Goal: Information Seeking & Learning: Learn about a topic

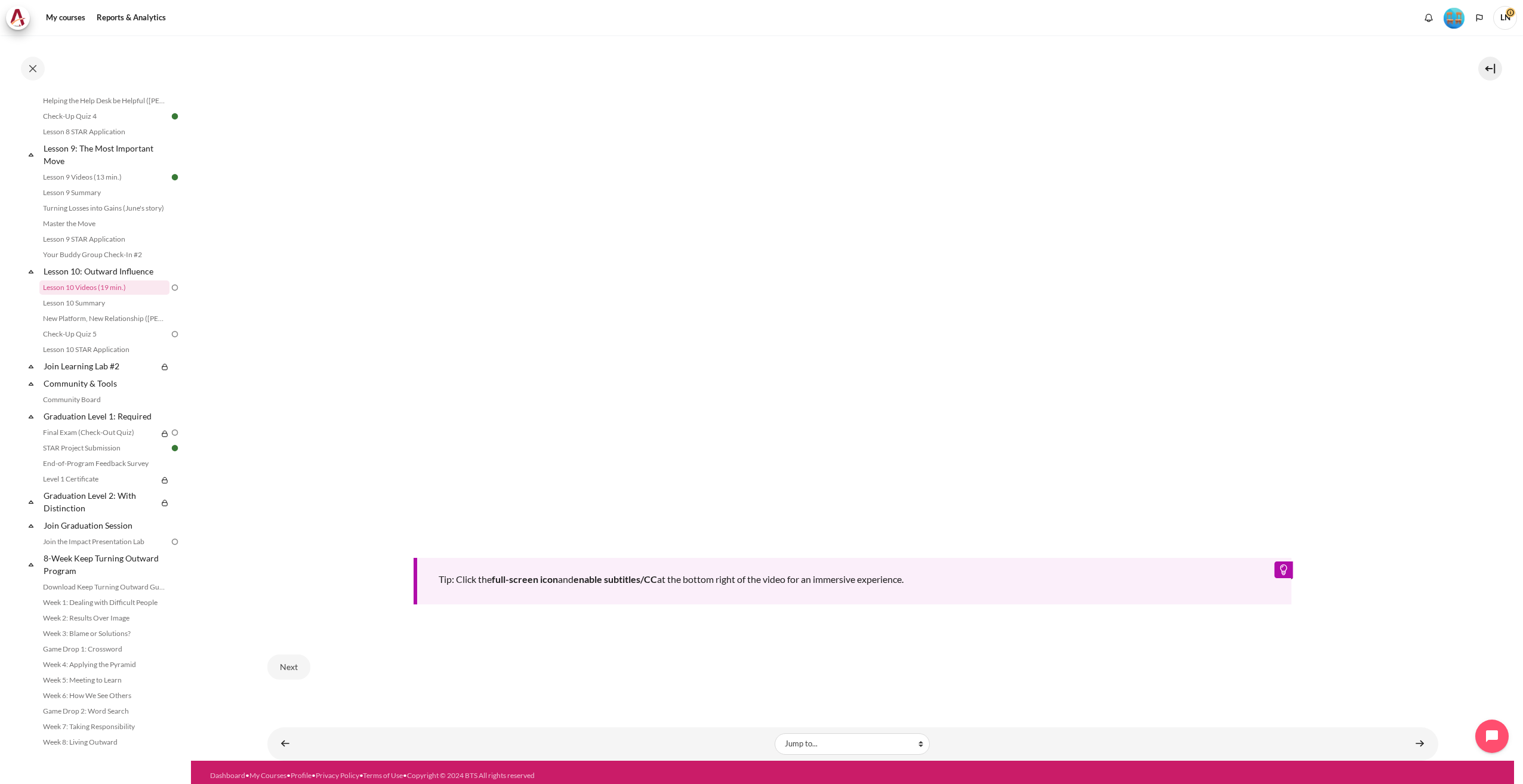
scroll to position [464, 0]
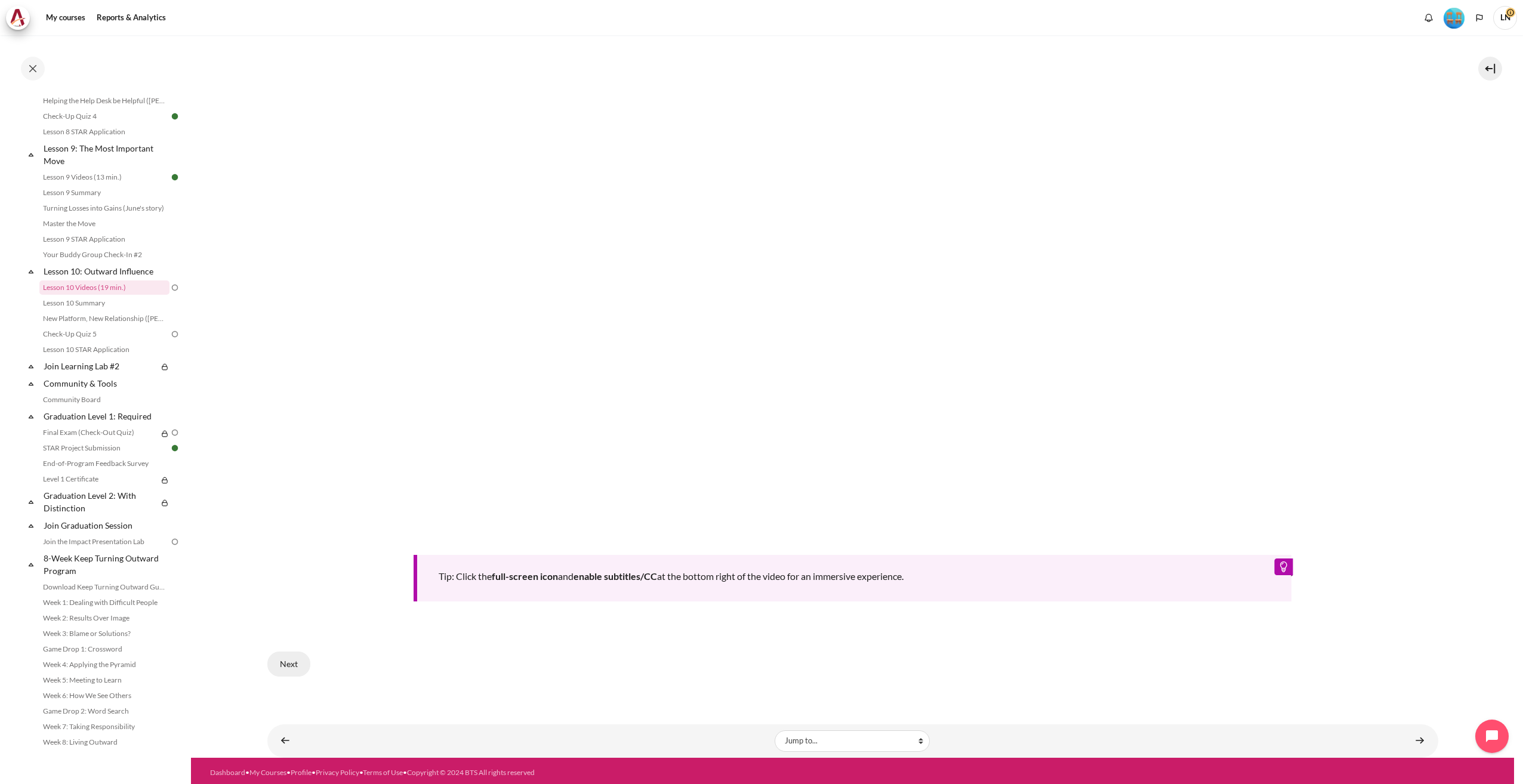
click at [286, 282] on button "Next" at bounding box center [289, 664] width 43 height 25
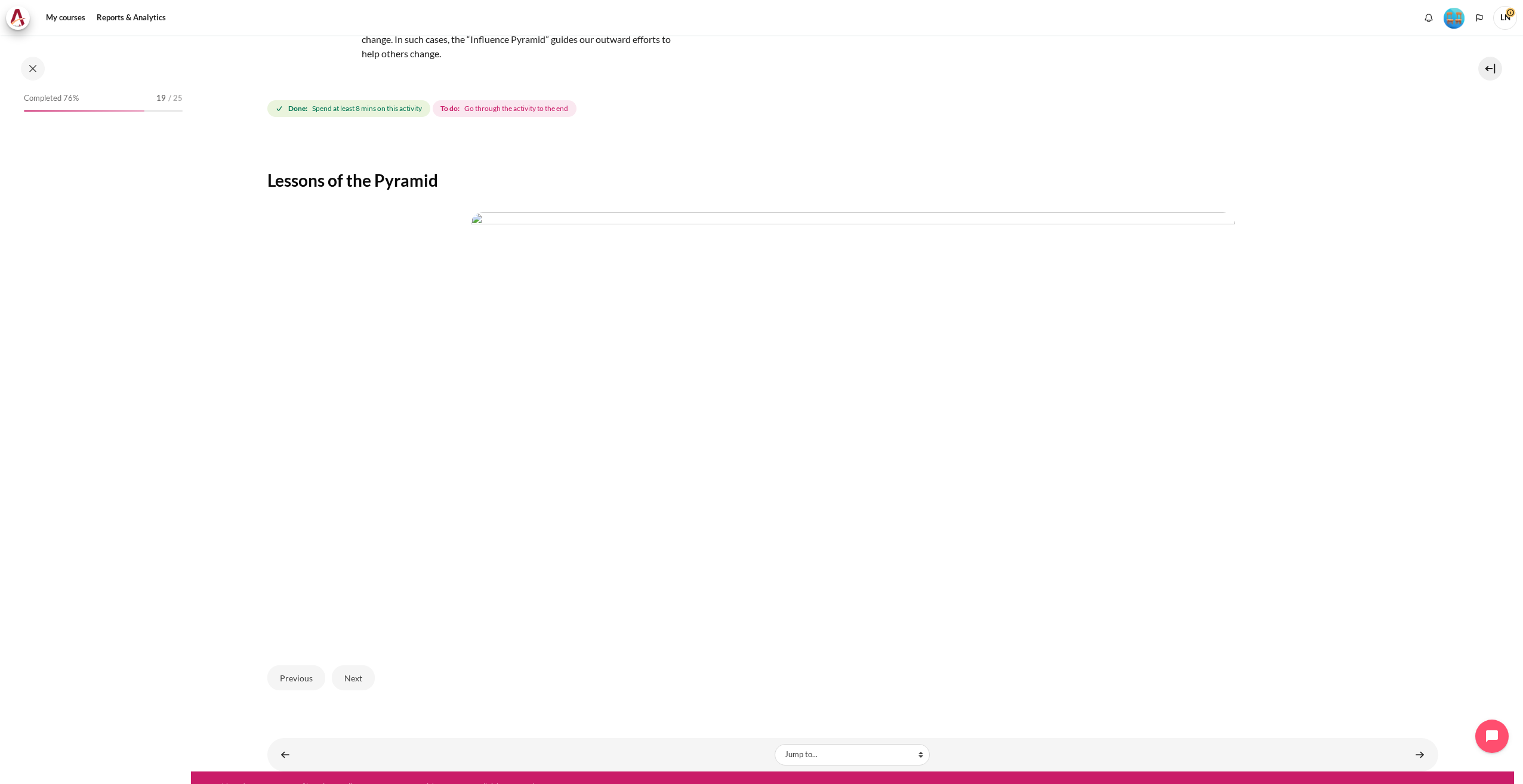
scroll to position [840, 0]
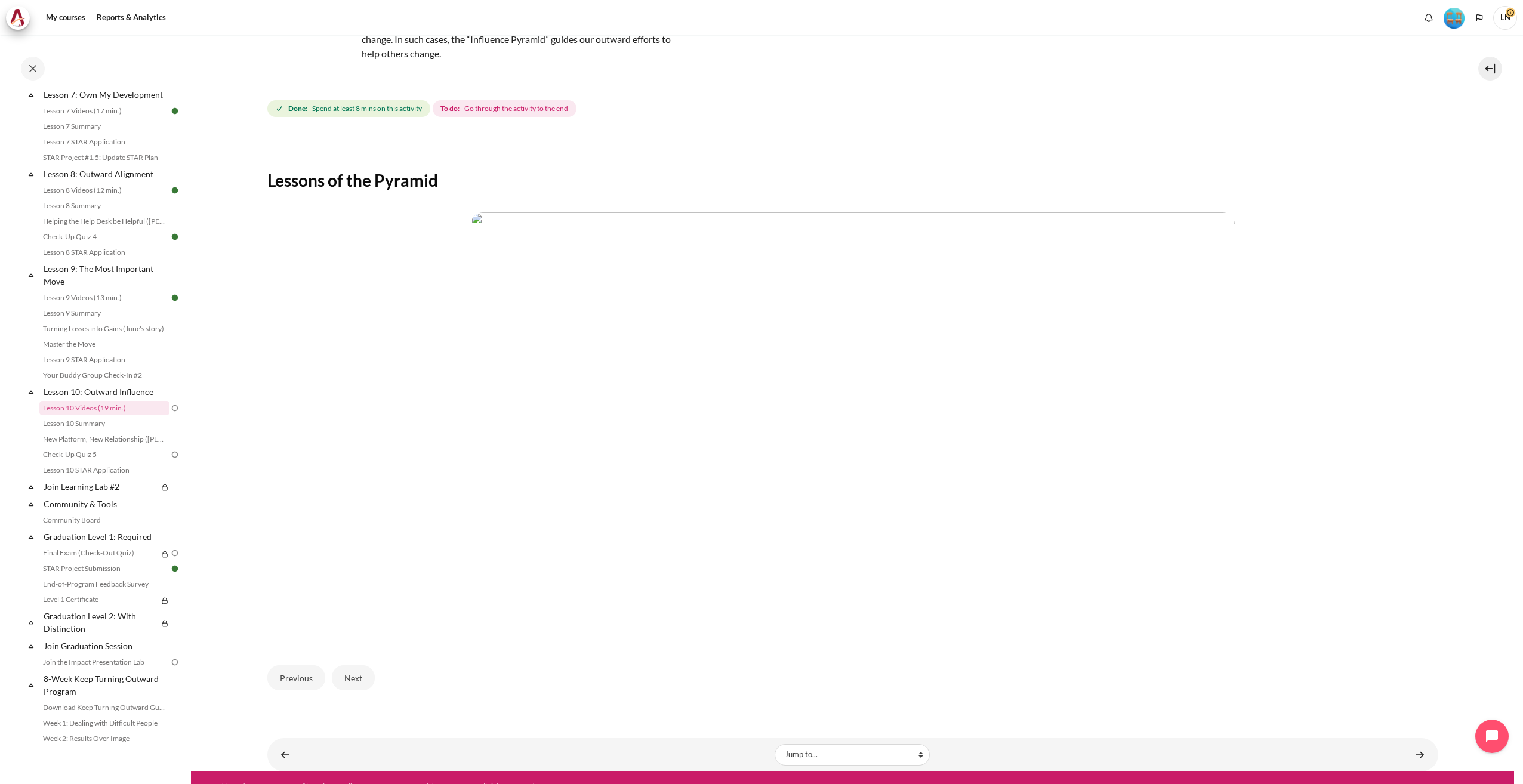
click at [1004, 577] on img "Content" at bounding box center [853, 427] width 764 height 429
click at [352, 680] on button "Next" at bounding box center [353, 678] width 43 height 25
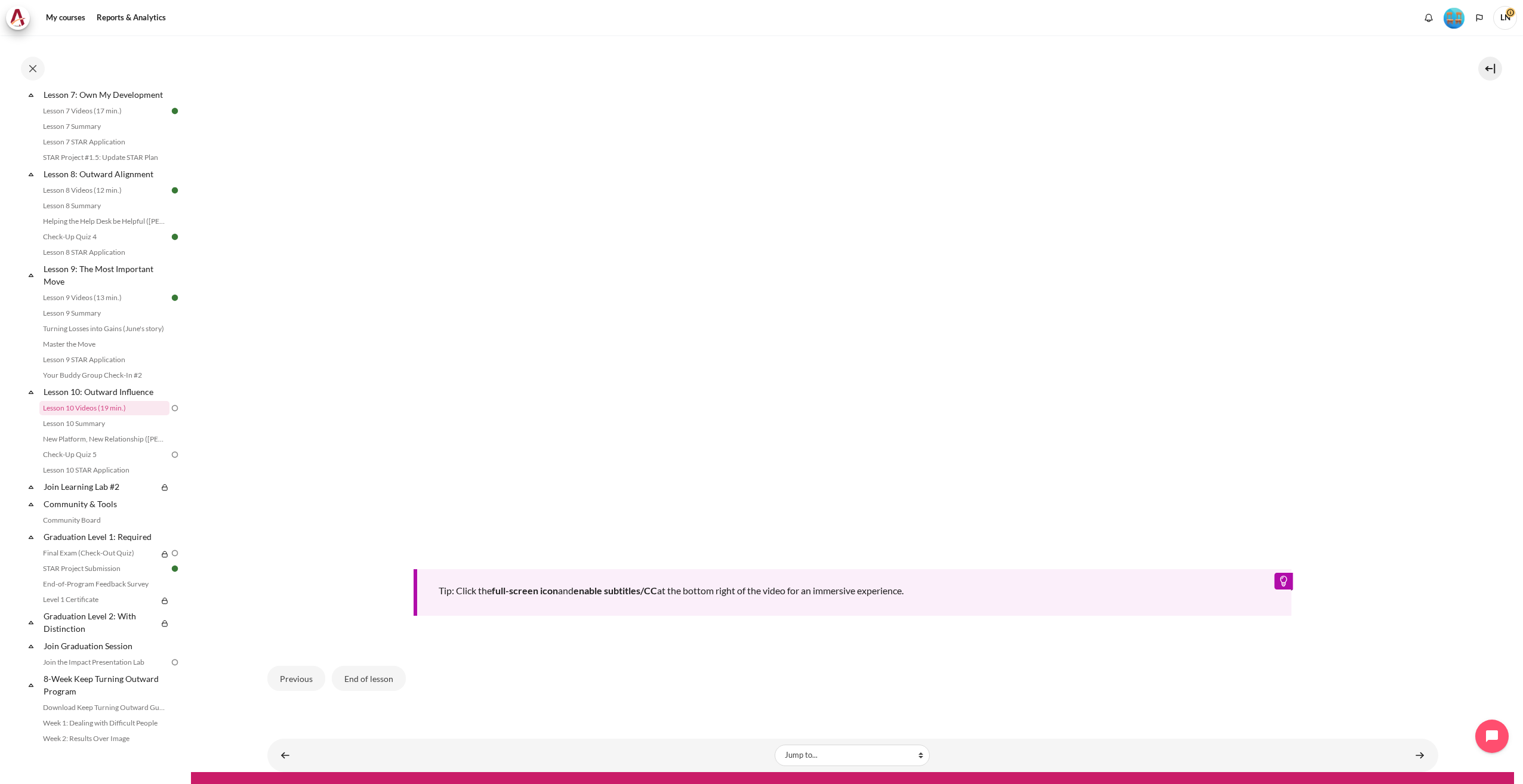
scroll to position [475, 0]
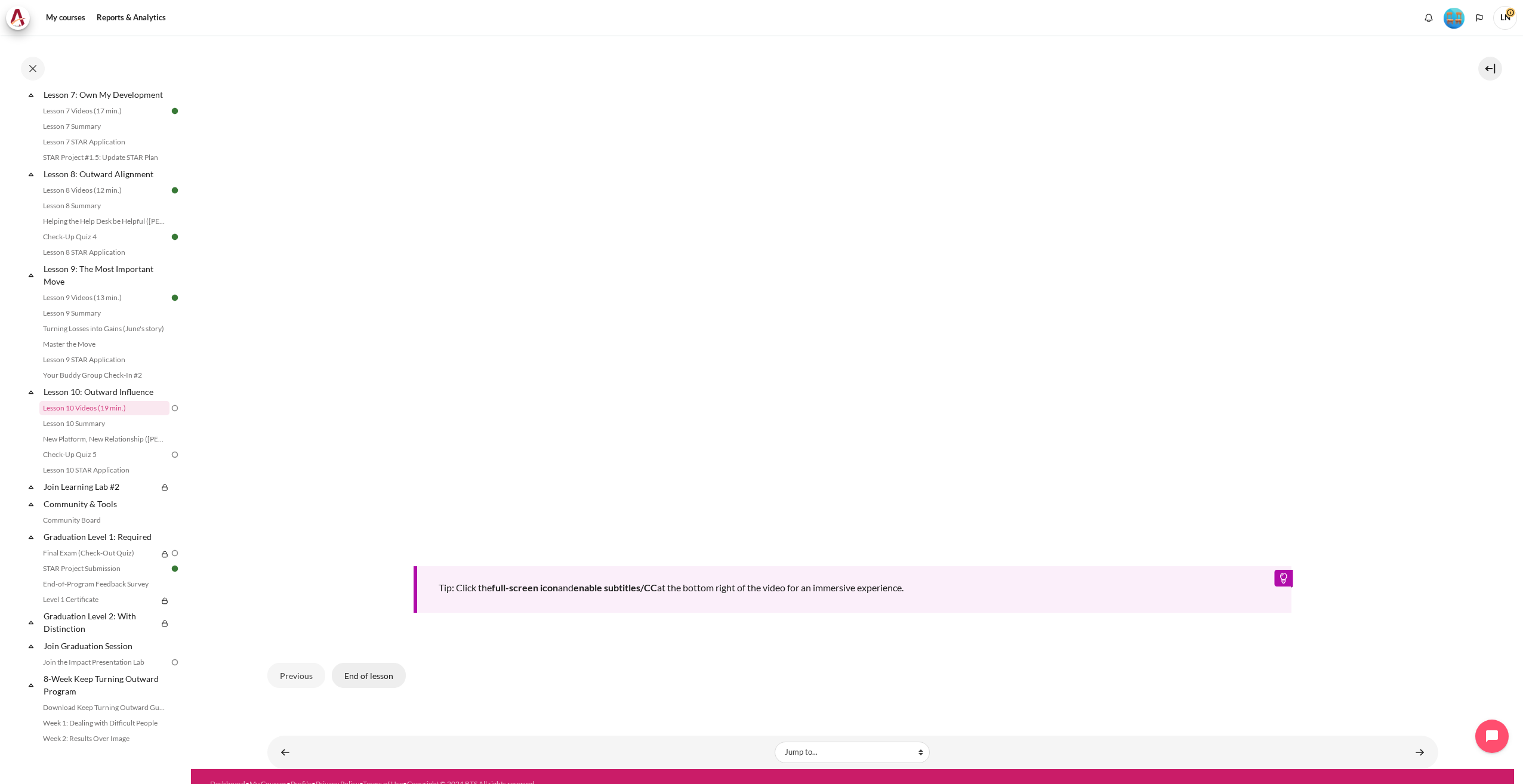
click at [365, 670] on button "End of lesson" at bounding box center [368, 676] width 74 height 25
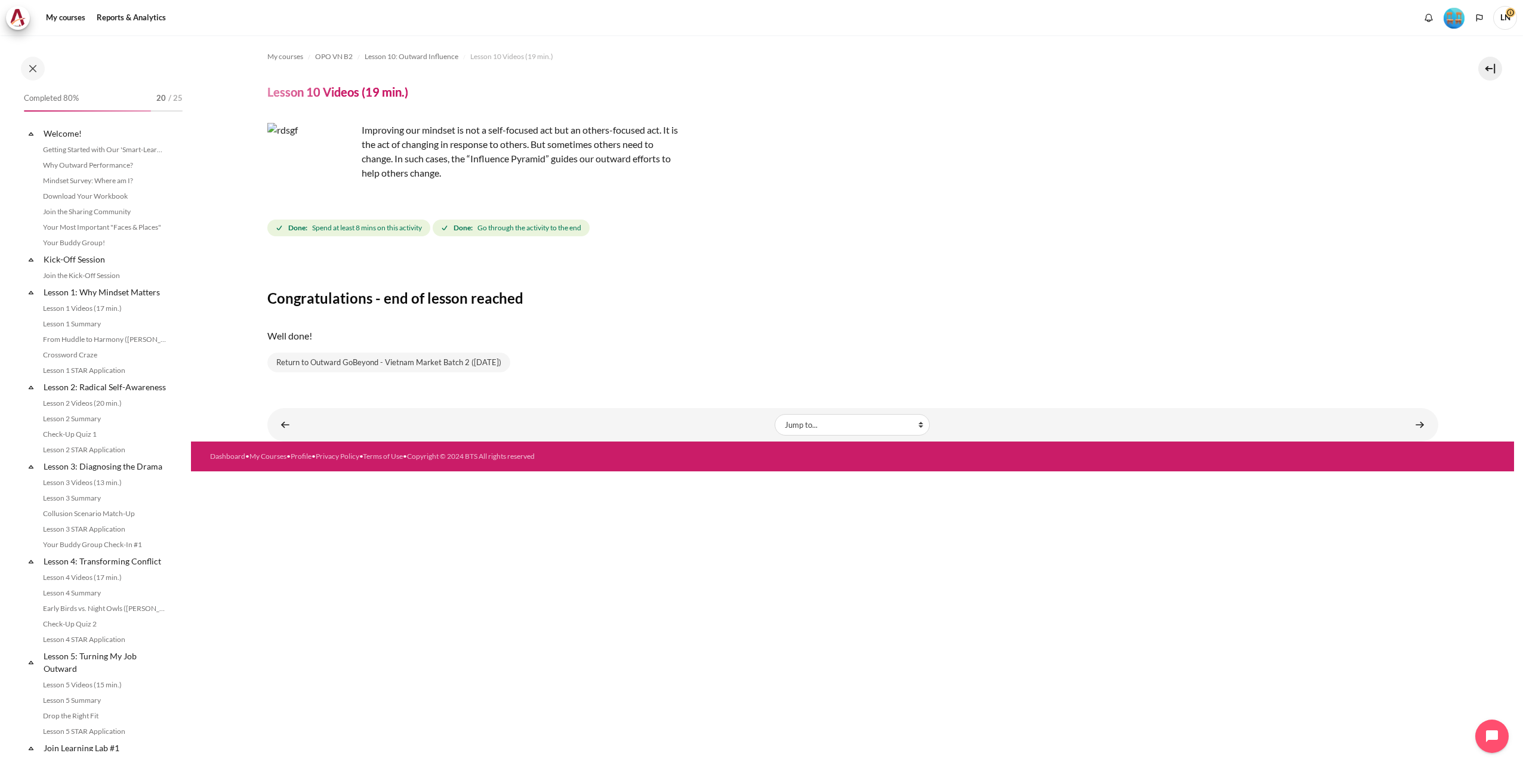
scroll to position [840, 0]
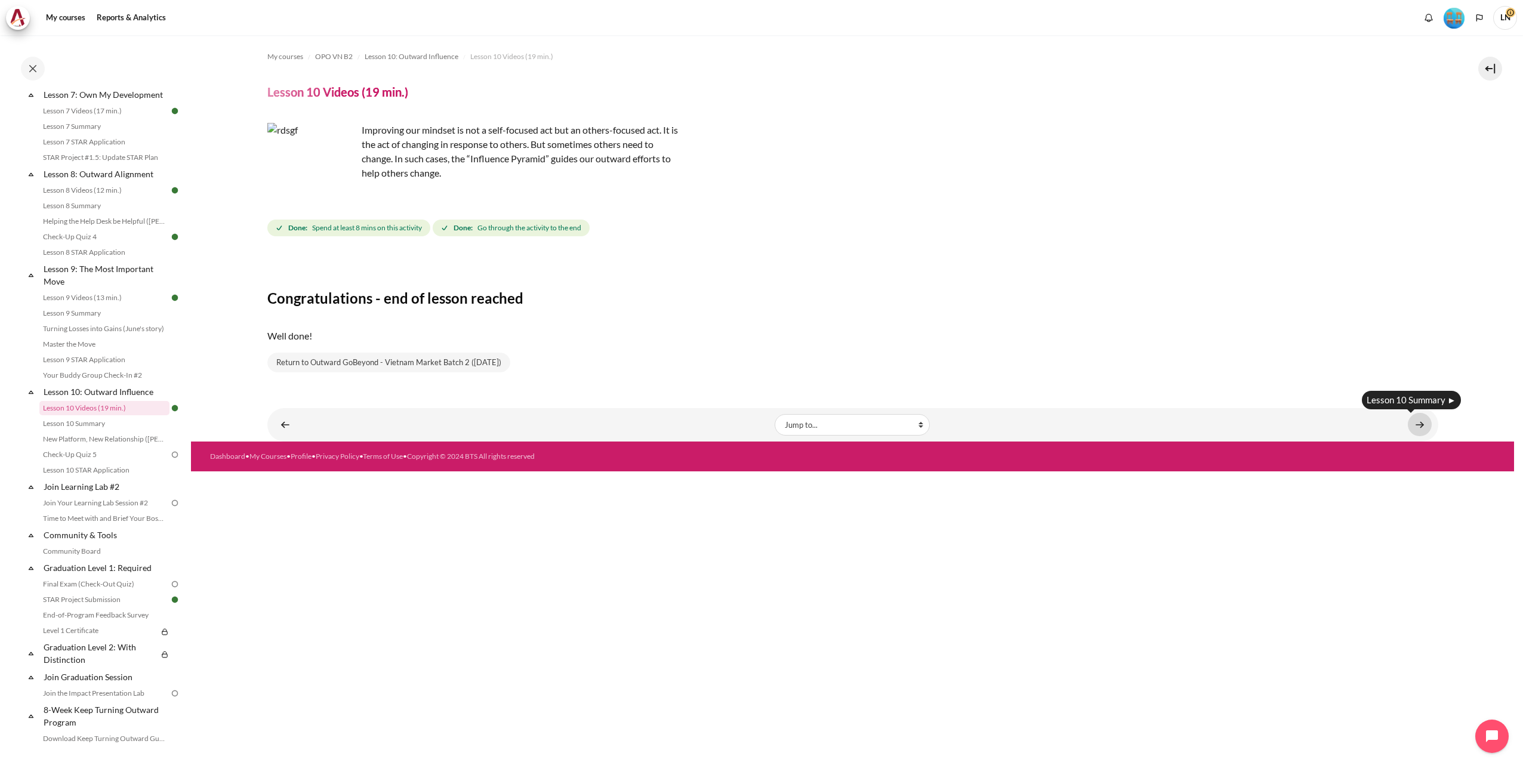
click at [1419, 423] on link "Content" at bounding box center [1420, 424] width 24 height 23
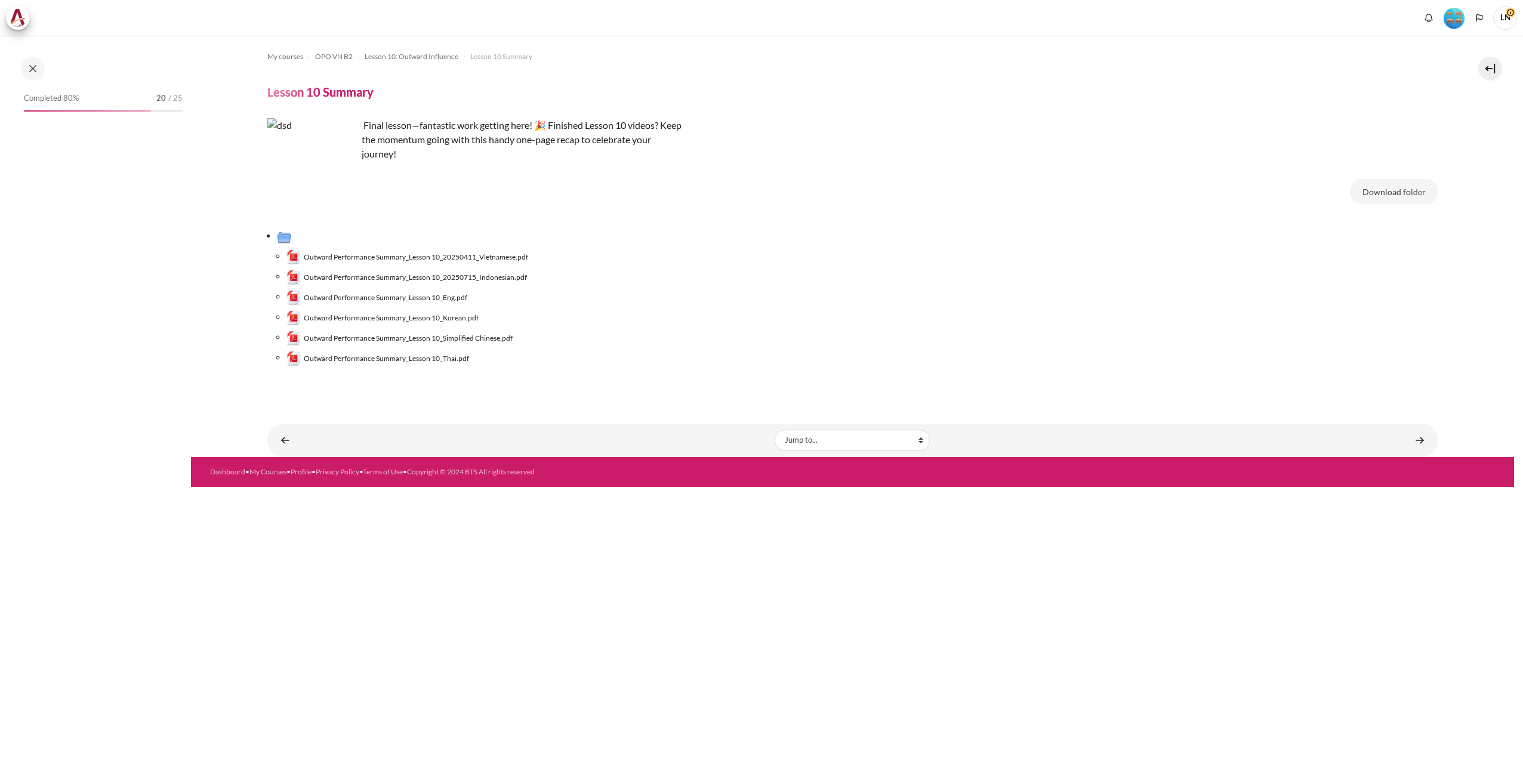
click at [1389, 190] on button "Download folder" at bounding box center [1394, 192] width 88 height 25
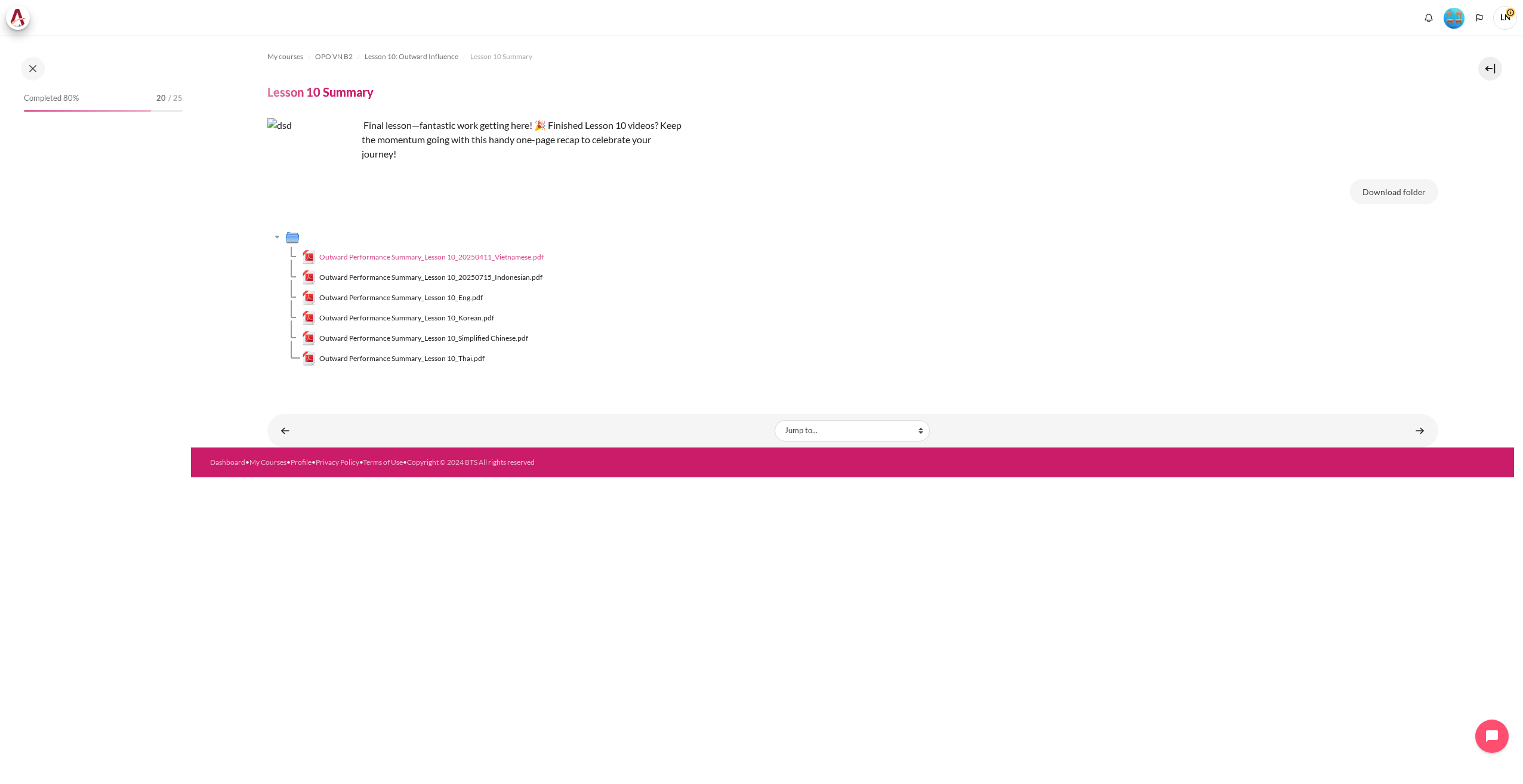
click at [487, 260] on span "Outward Performance Summary_Lesson 10_20250411_Vietnamese.pdf" at bounding box center [431, 257] width 224 height 10
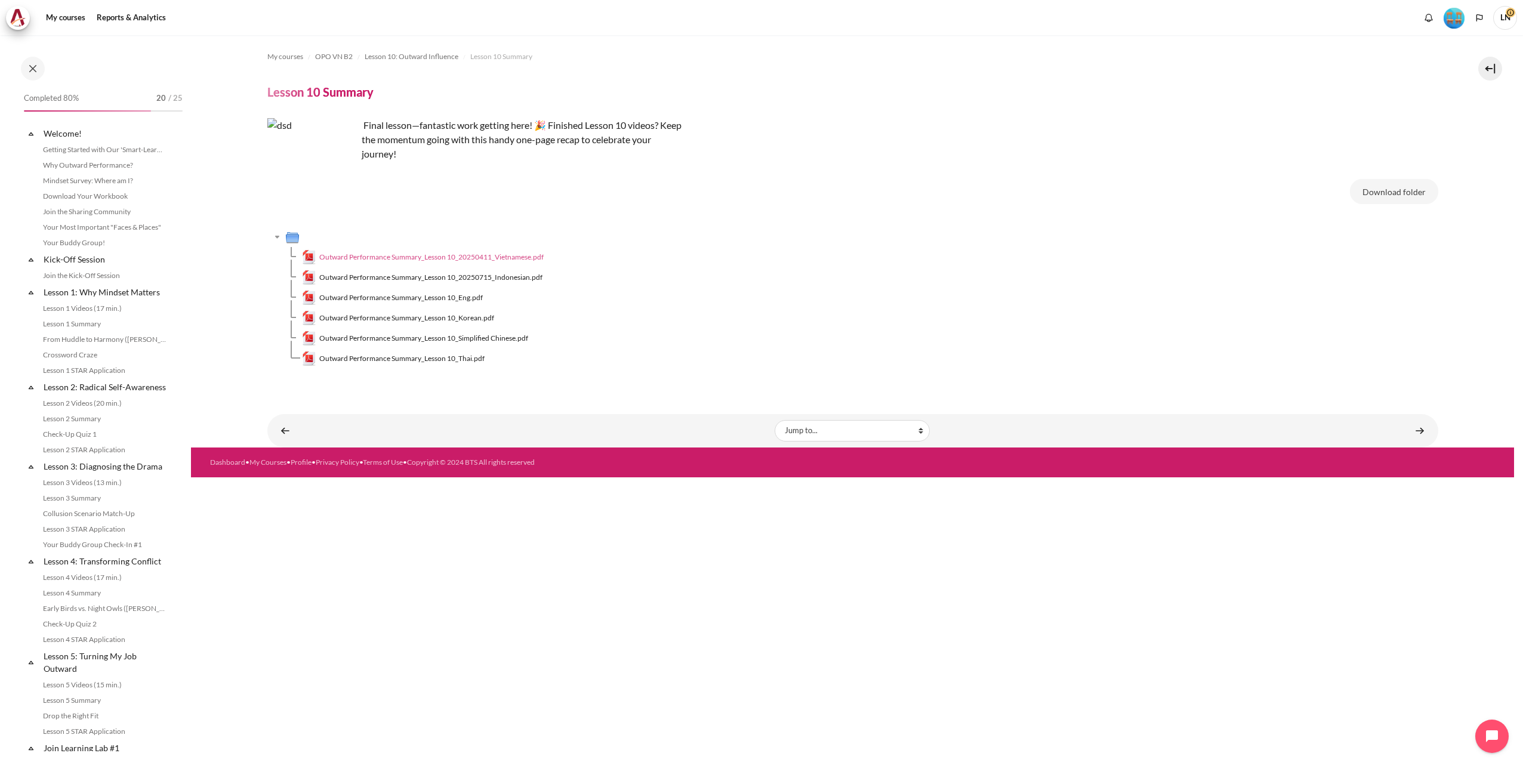
scroll to position [856, 0]
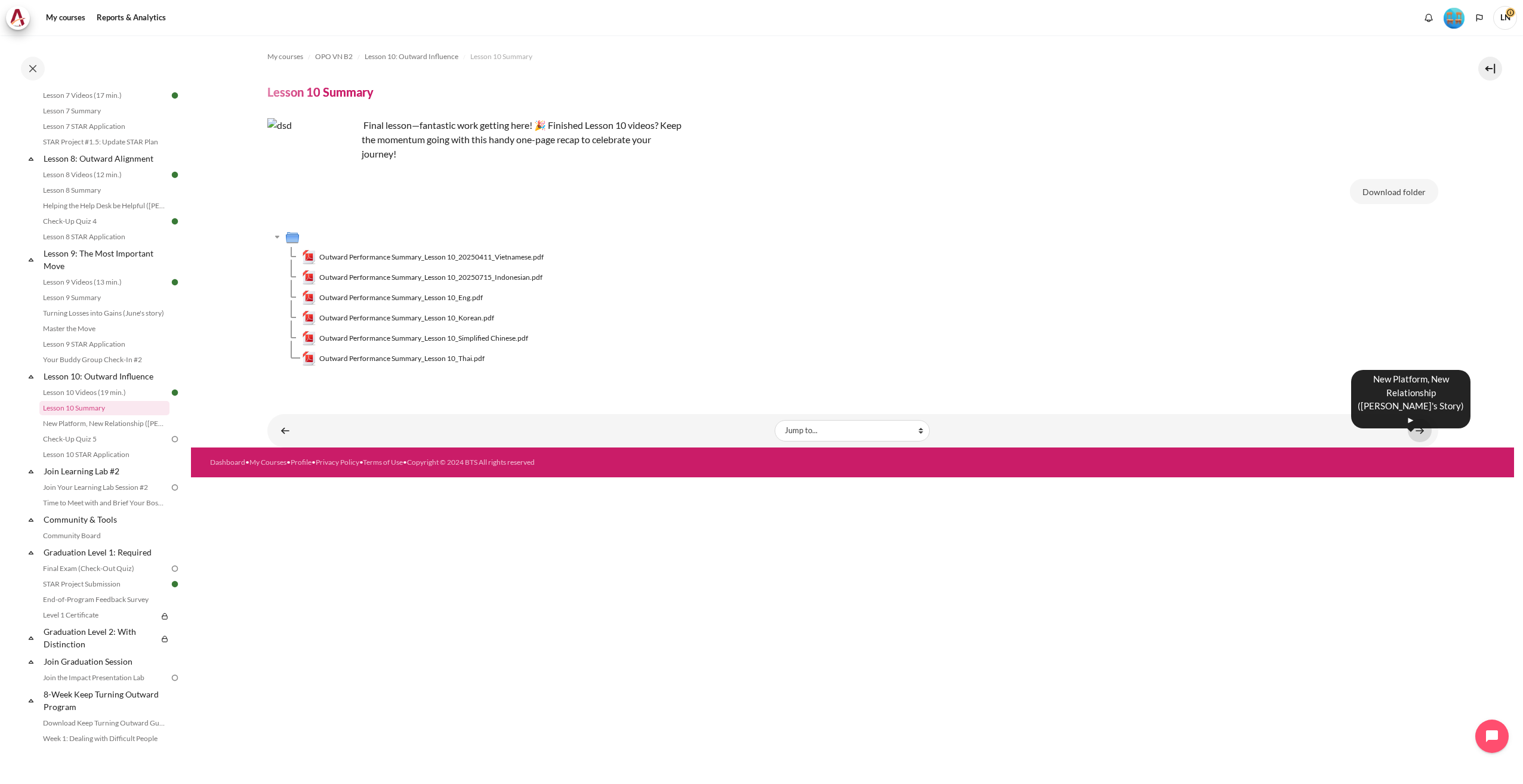
click at [1416, 432] on link "Content" at bounding box center [1420, 430] width 24 height 23
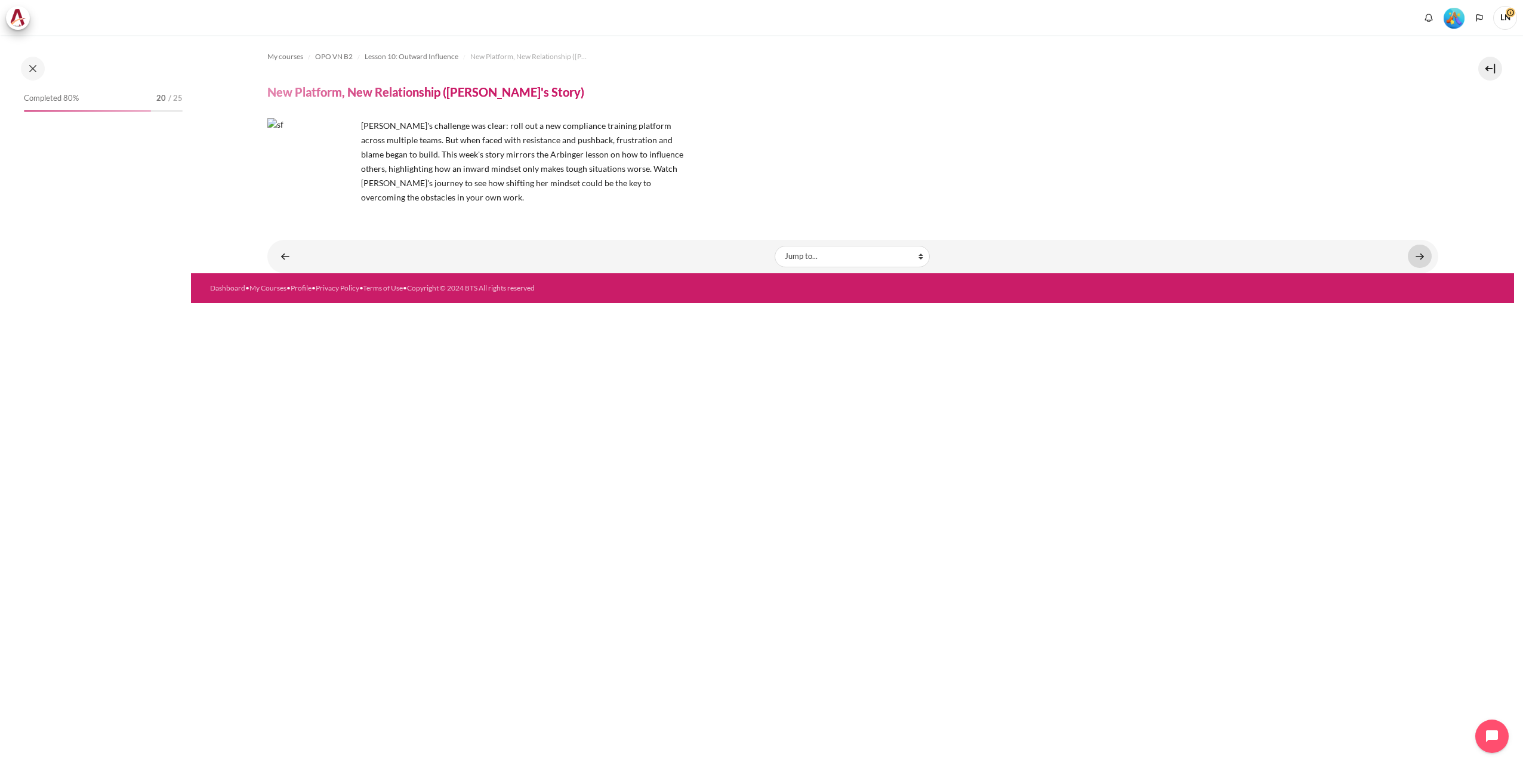
click at [1416, 259] on link "Content" at bounding box center [1420, 256] width 24 height 23
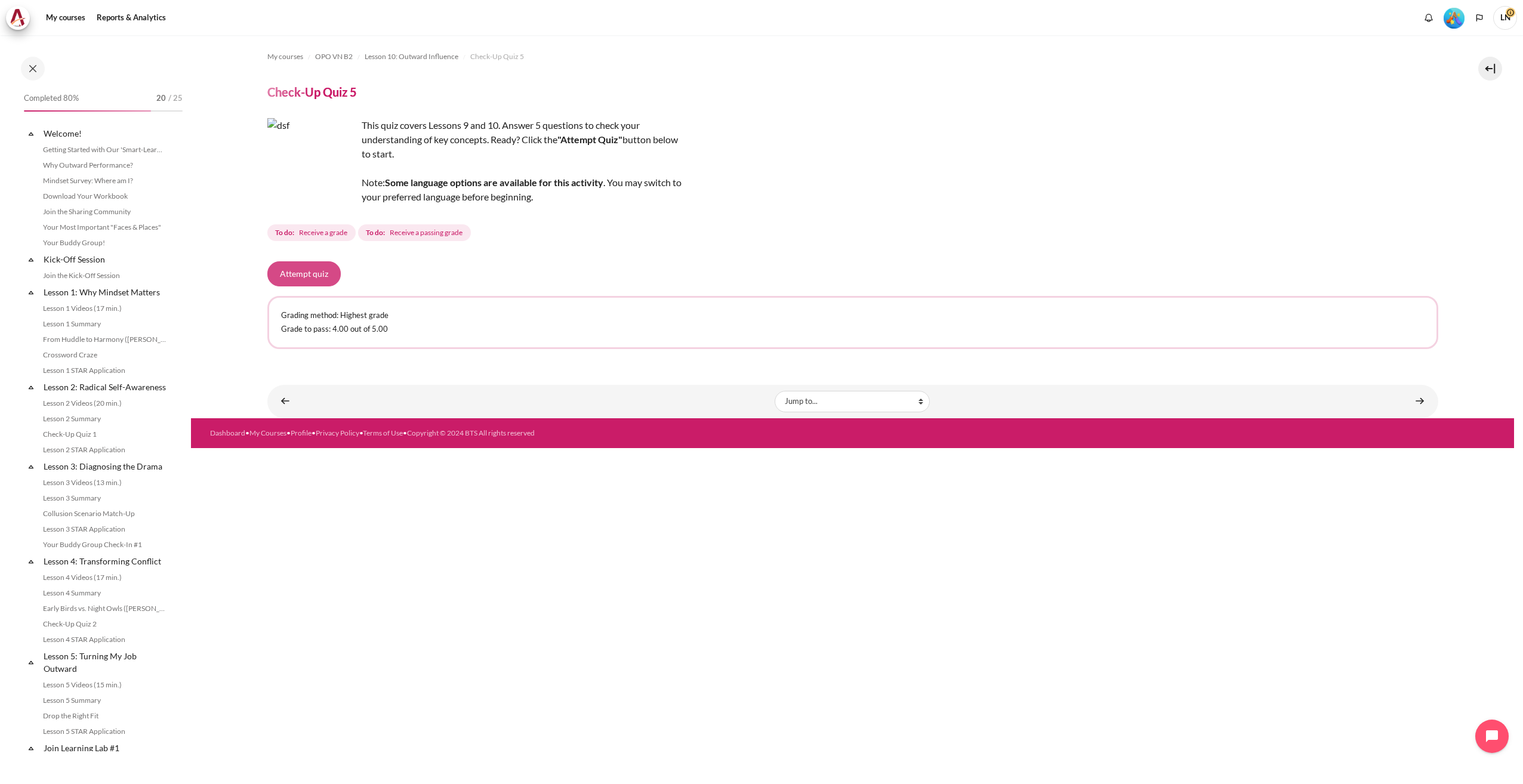
scroll to position [887, 0]
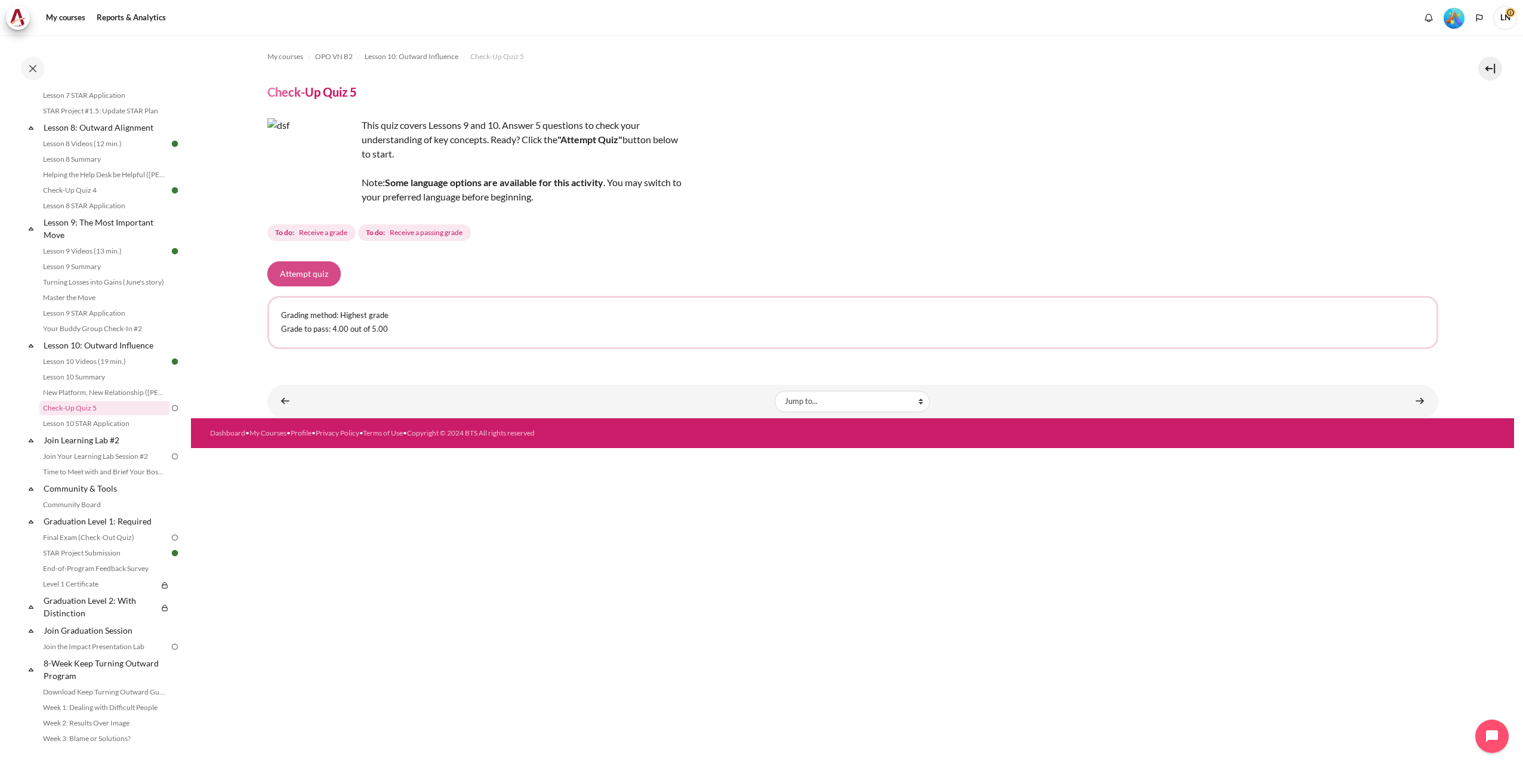
click at [314, 276] on button "Attempt quiz" at bounding box center [304, 274] width 73 height 25
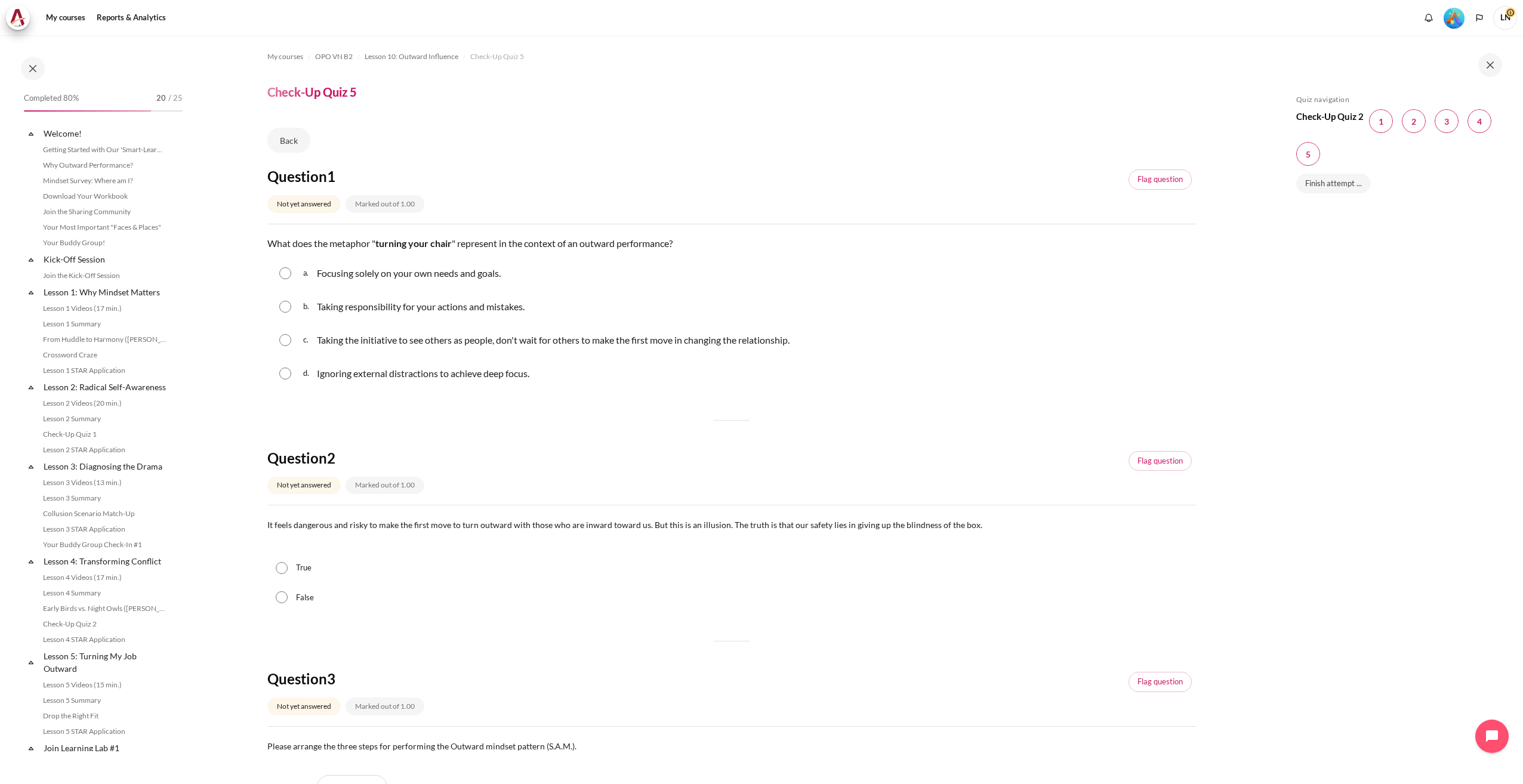
scroll to position [887, 0]
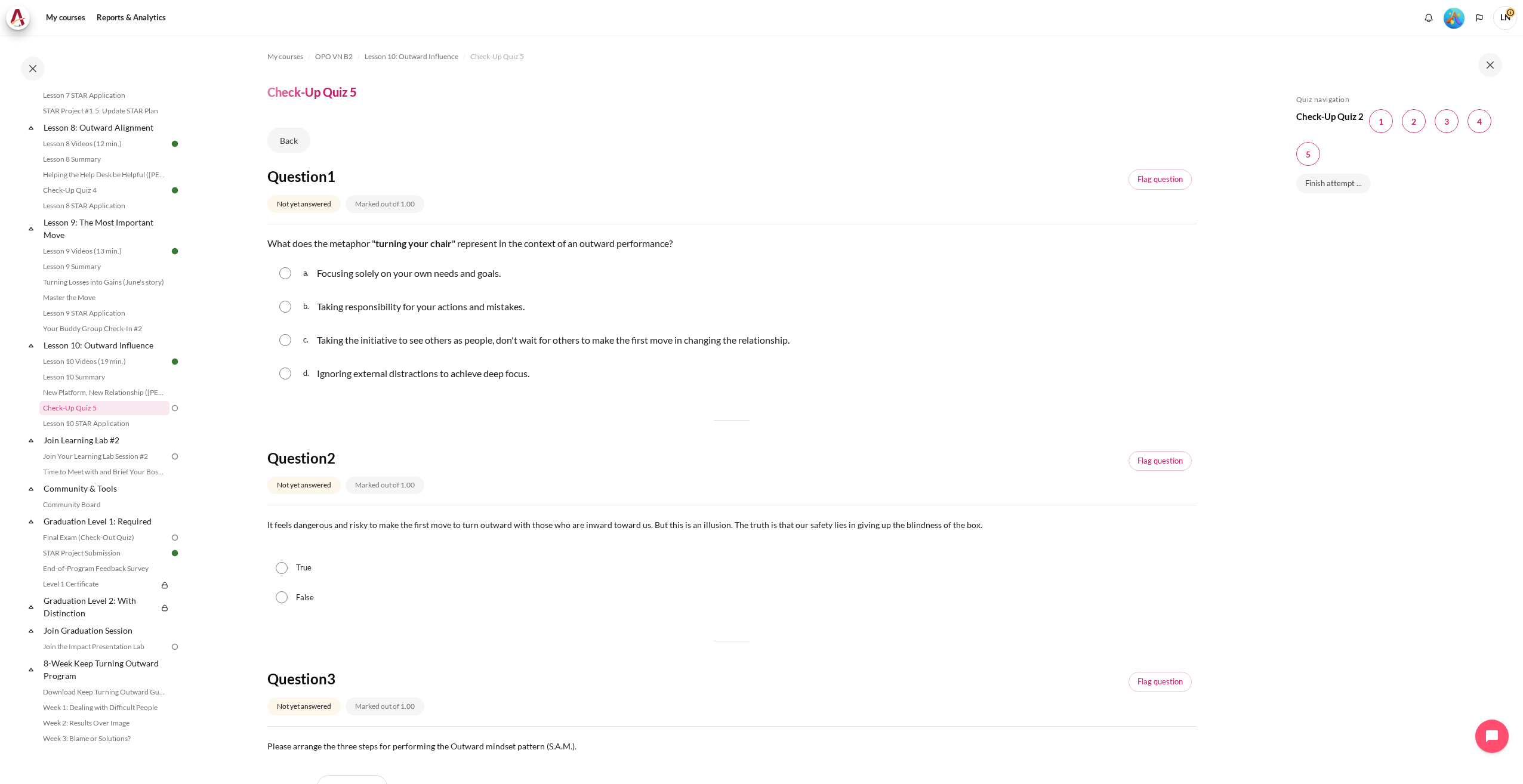
click at [388, 344] on p "Taking the initiative to see others as people, don't wait for others to make th…" at bounding box center [553, 340] width 473 height 14
radio input "true"
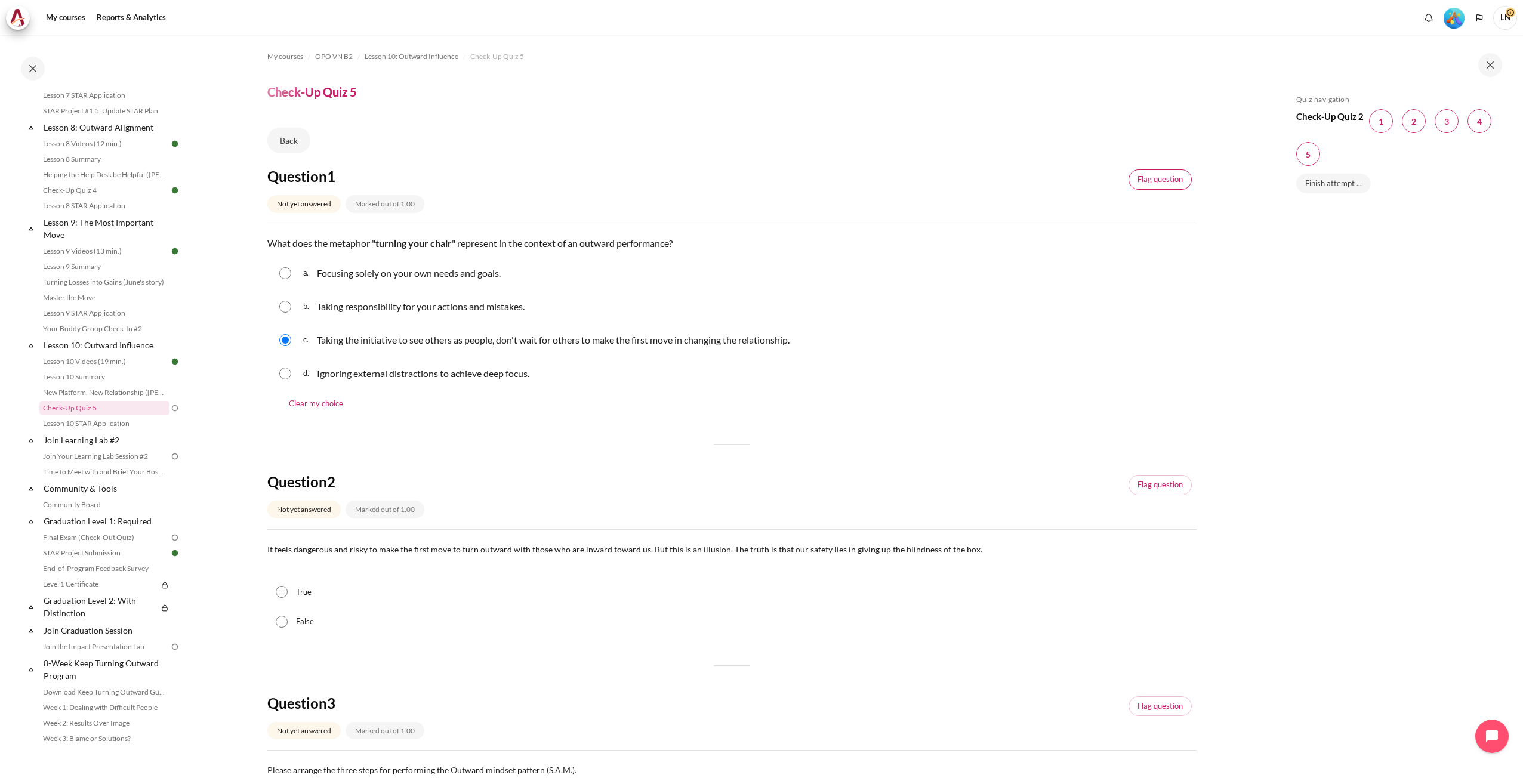
click at [1133, 179] on link "Flag question" at bounding box center [1160, 179] width 63 height 20
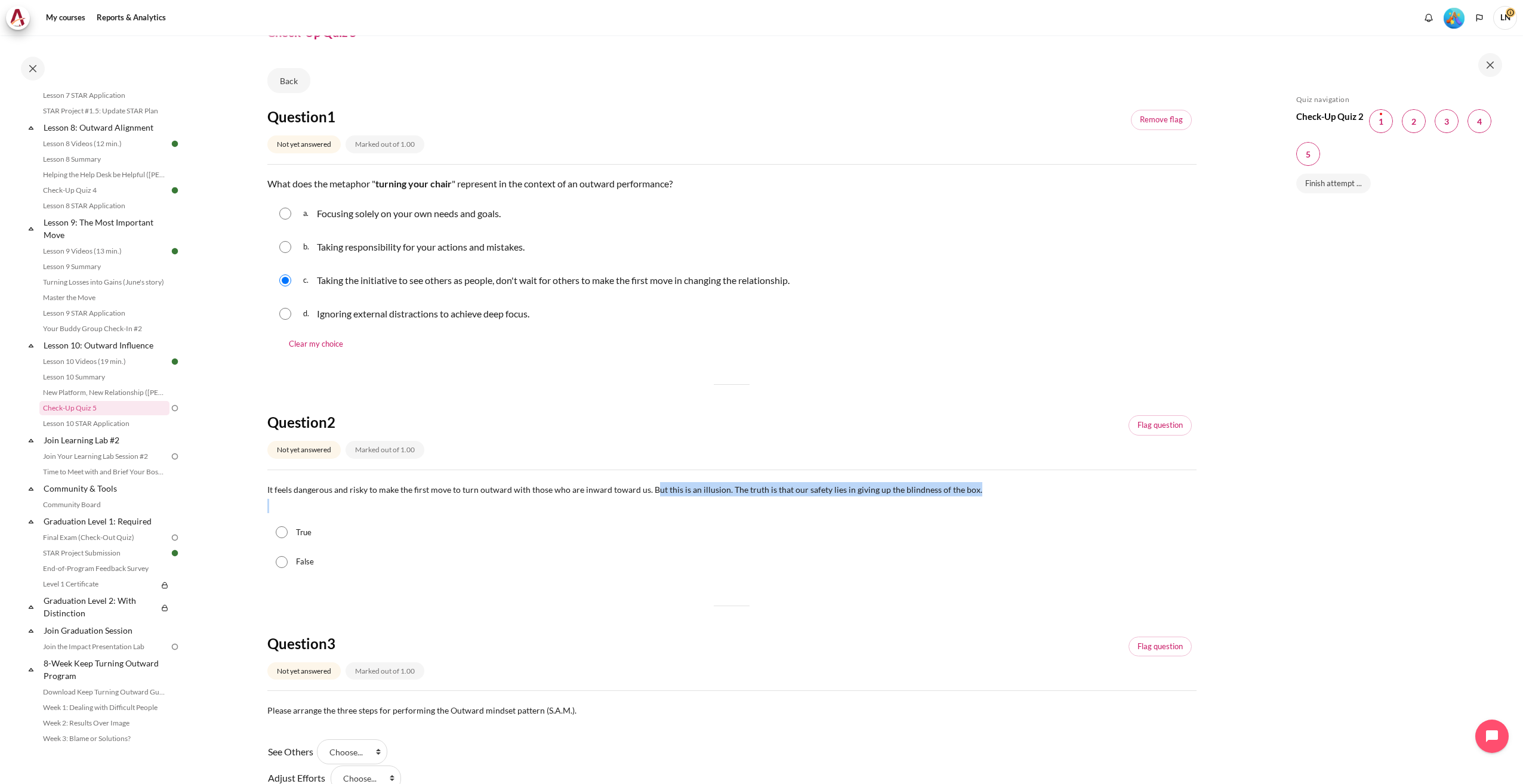
drag, startPoint x: 652, startPoint y: 487, endPoint x: 947, endPoint y: 502, distance: 295.4
click at [947, 502] on div "It feels dangerous and risky to make the first move to turn outward with those …" at bounding box center [732, 498] width 930 height 31
drag, startPoint x: 947, startPoint y: 502, endPoint x: 762, endPoint y: 509, distance: 185.1
click at [802, 519] on div "True" at bounding box center [732, 533] width 930 height 30
drag, startPoint x: 647, startPoint y: 487, endPoint x: 968, endPoint y: 484, distance: 321.0
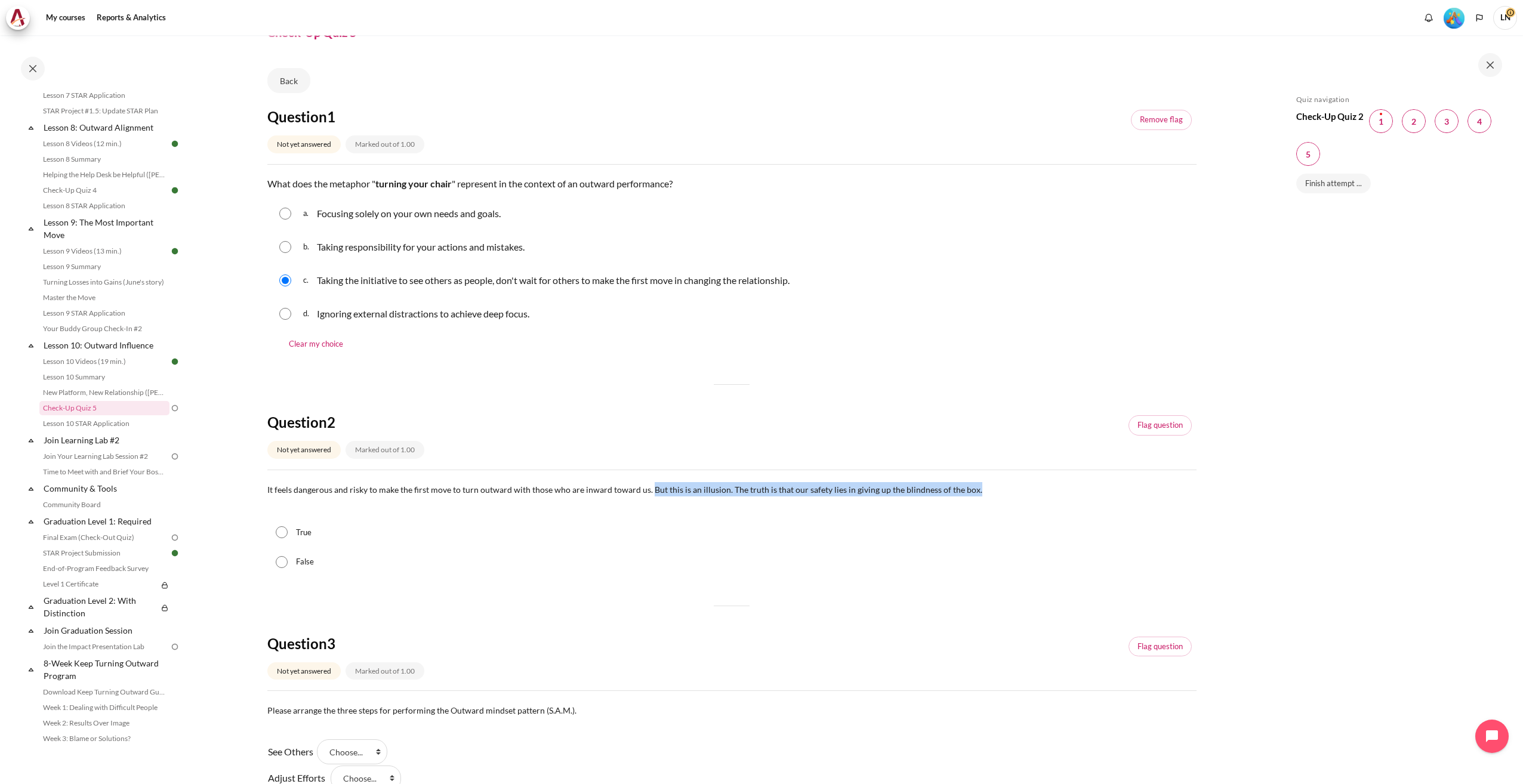
click at [968, 484] on p "It feels dangerous and risky to make the first move to turn outward with those …" at bounding box center [732, 489] width 930 height 14
copy span "But this is an illusion. The truth is that our safety lies in giving up the bli…"
click at [283, 537] on input "True" at bounding box center [282, 532] width 12 height 12
radio input "true"
click at [1161, 434] on link "Flag question" at bounding box center [1160, 425] width 63 height 20
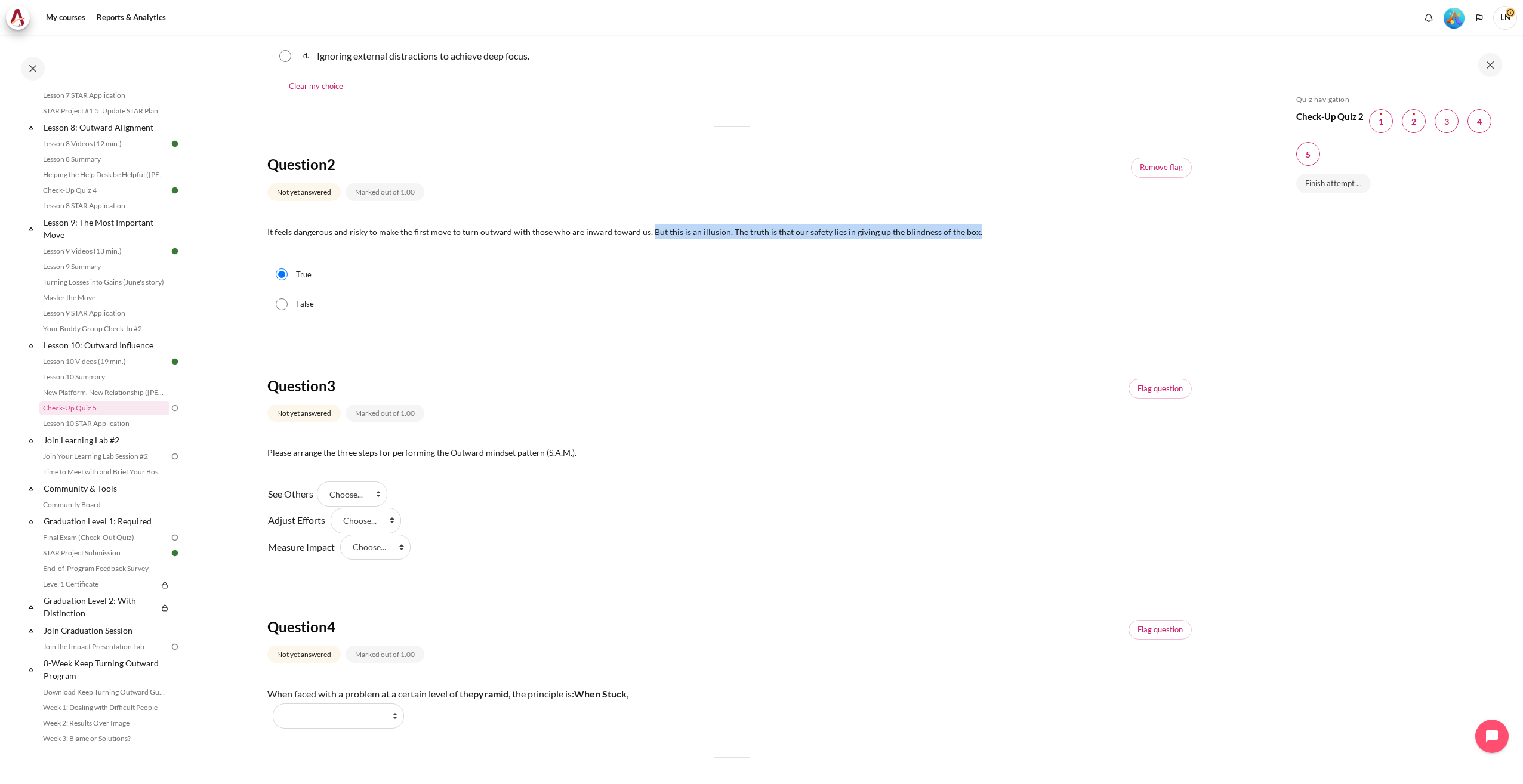
scroll to position [358, 0]
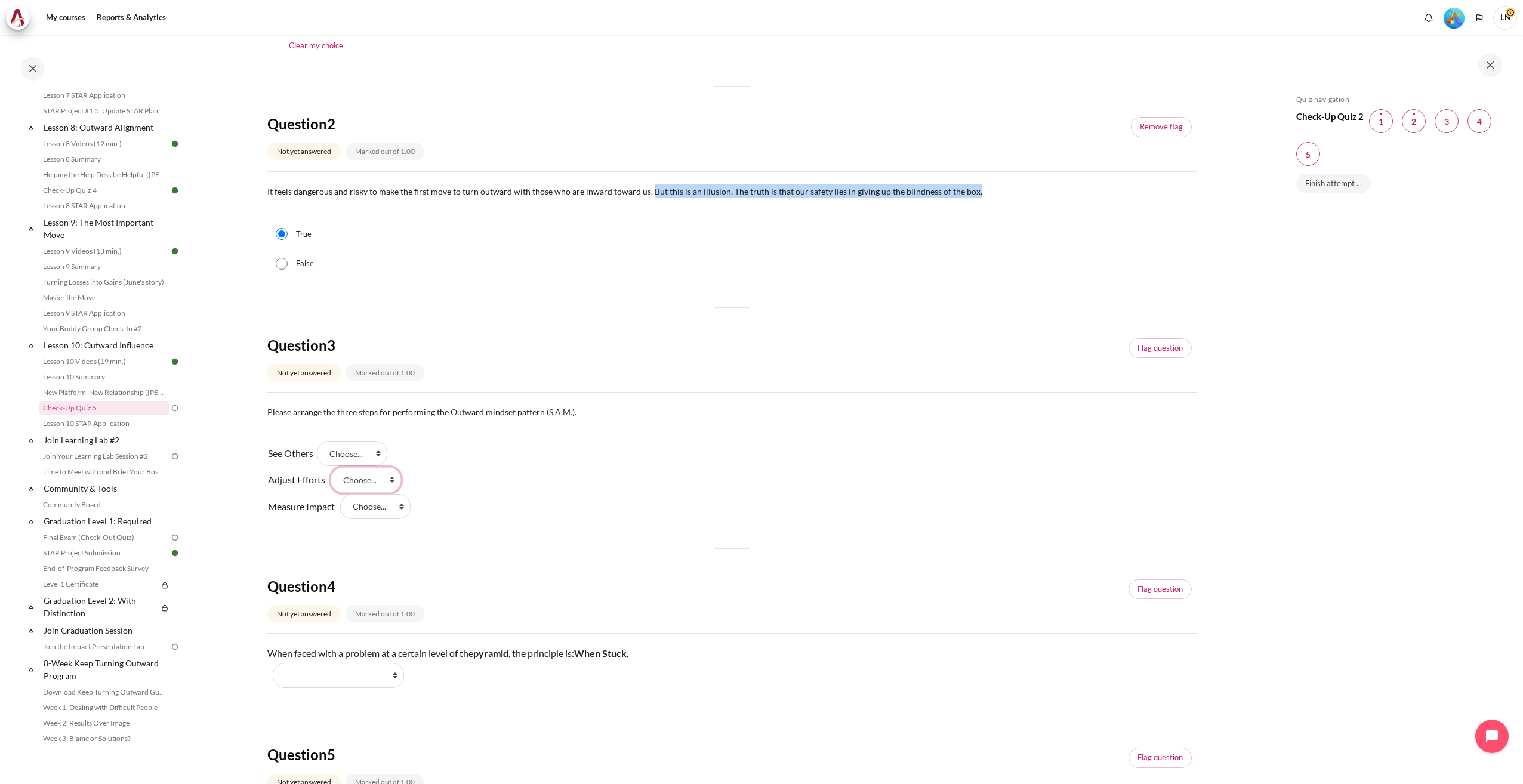
click at [393, 481] on select "Choose... Step 3 Step 2 Step 1" at bounding box center [366, 480] width 70 height 25
select select "3"
click at [331, 467] on select "Choose... Step 3 Step 2 Step 1" at bounding box center [366, 480] width 70 height 25
click at [379, 452] on select "Choose... Step 3 Step 2 Step 1" at bounding box center [352, 454] width 70 height 25
select select "2"
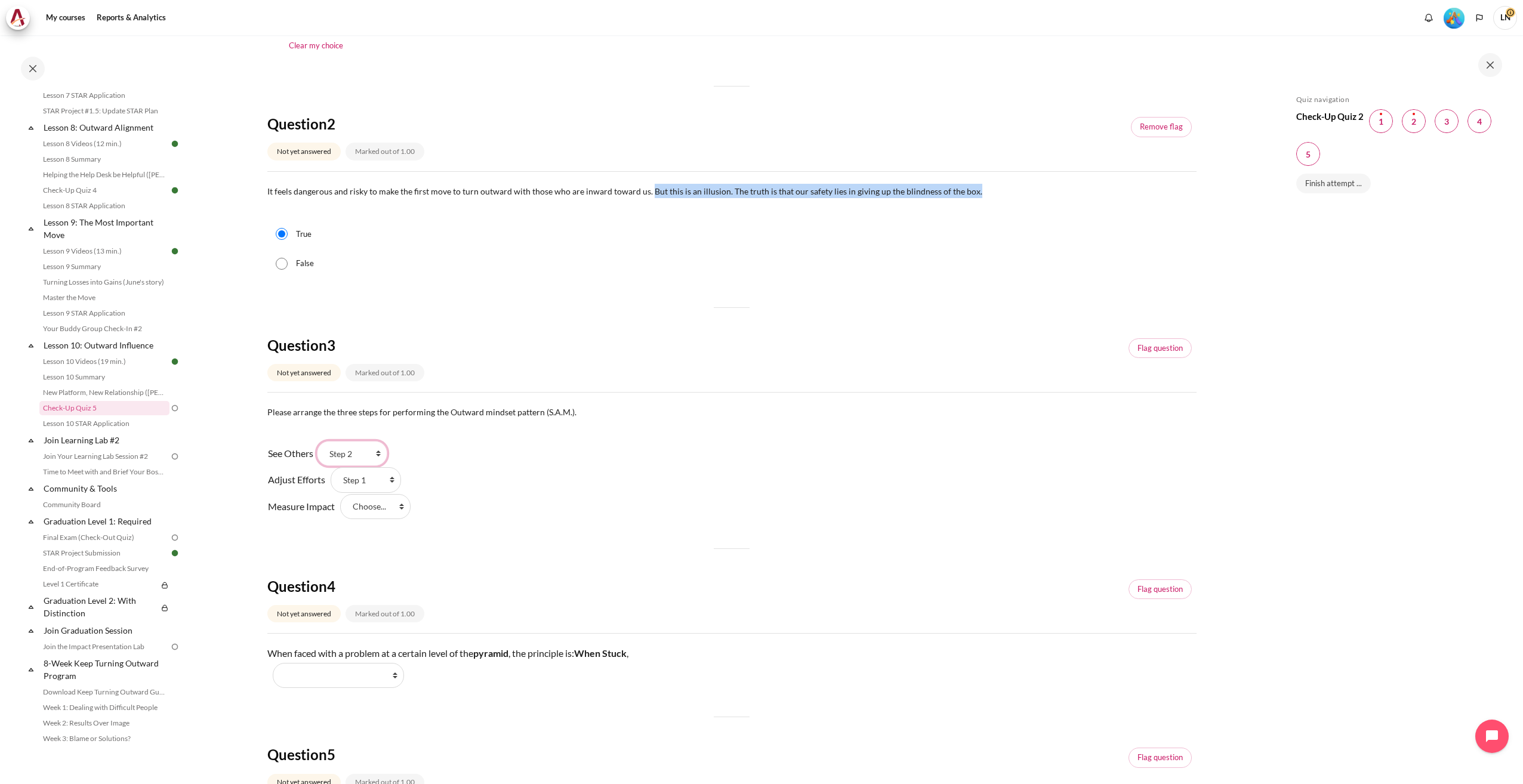
click at [321, 441] on select "Choose... Step 3 Step 2 Step 1" at bounding box center [352, 454] width 70 height 25
click at [402, 505] on select "Choose... Step 3 Step 2 Step 1" at bounding box center [375, 507] width 70 height 25
select select "1"
click at [340, 494] on select "Choose... Step 3 Step 2 Step 1" at bounding box center [375, 507] width 70 height 25
click at [606, 528] on div "Question 1 Not yet answered Marked out of 1.00 Remove flag Question text What d…" at bounding box center [732, 411] width 930 height 1204
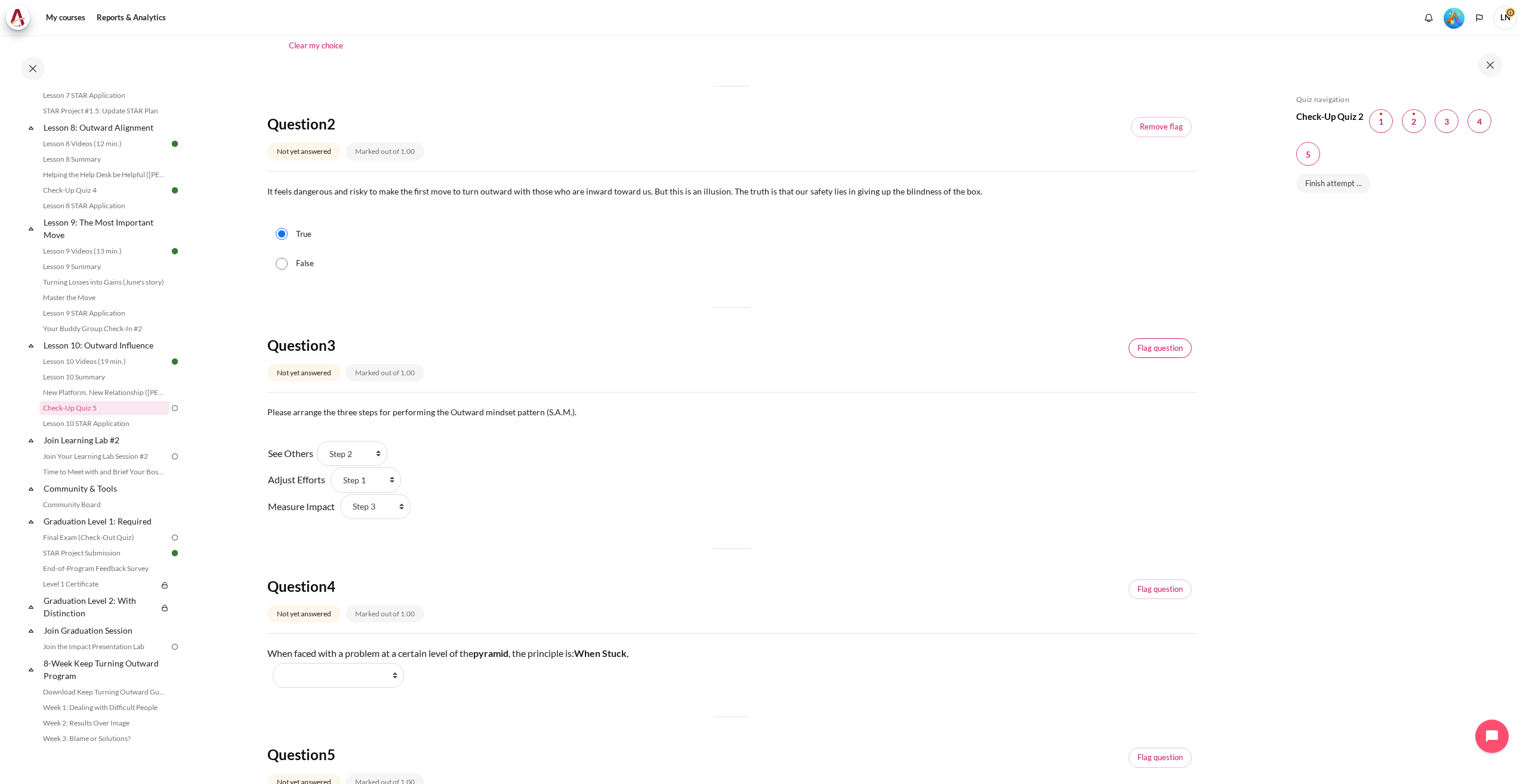
click at [1135, 350] on link "Flag question" at bounding box center [1160, 348] width 63 height 20
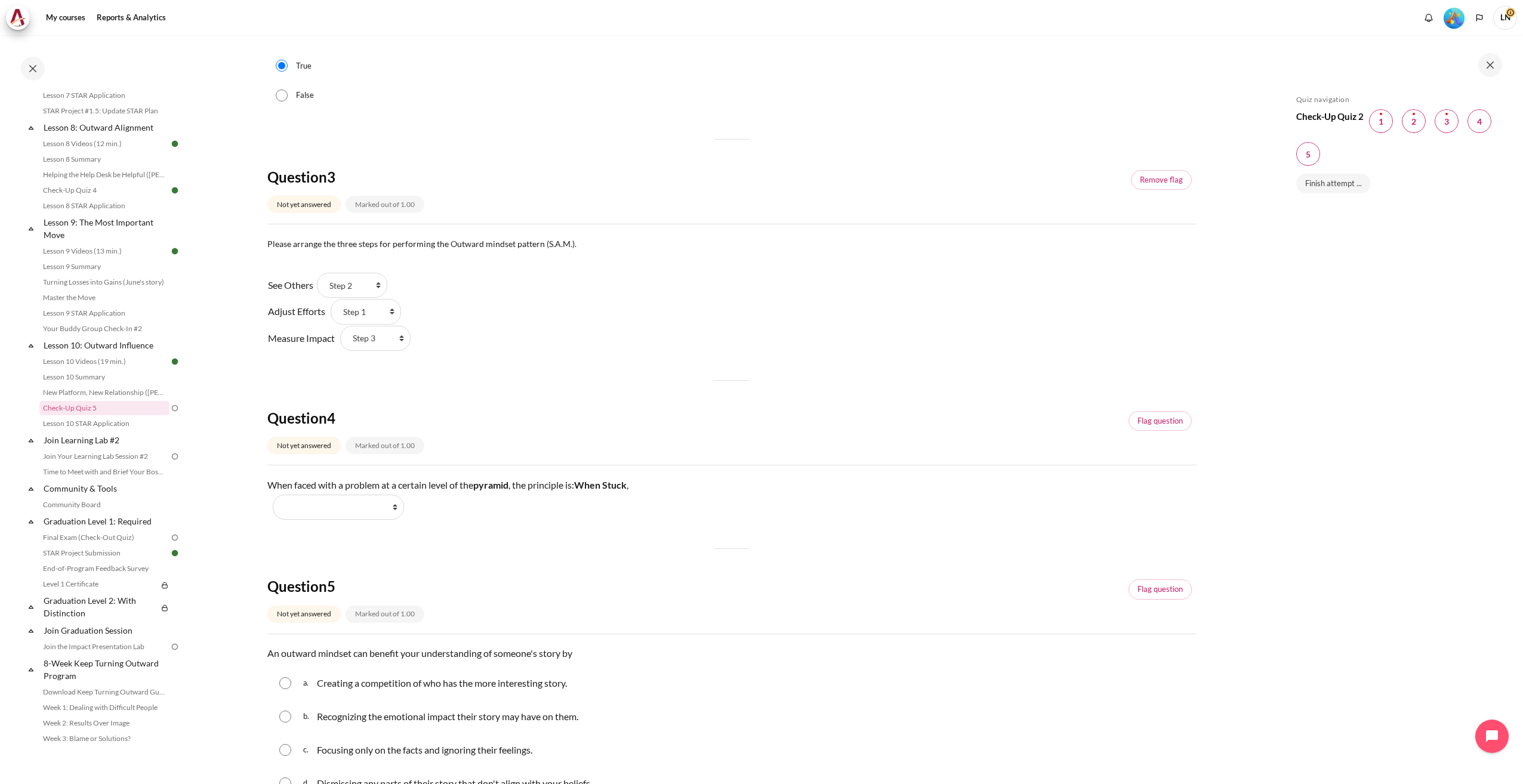
scroll to position [537, 0]
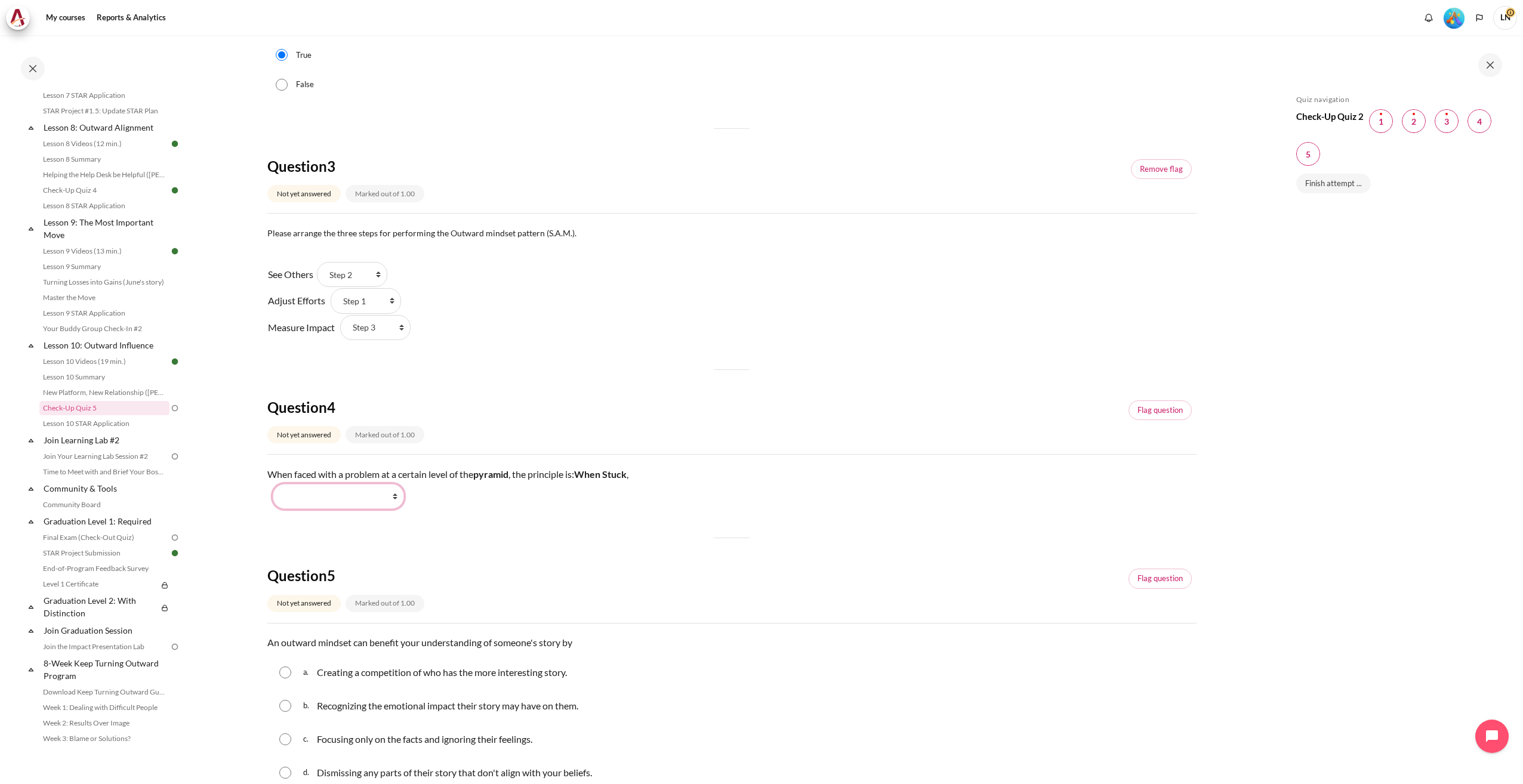
click at [398, 496] on select "Work Harder Go Higher Go Lower Stay Put" at bounding box center [338, 496] width 131 height 25
select select "3"
click at [273, 484] on select "Work Harder Go Higher Go Lower Stay Put" at bounding box center [338, 496] width 131 height 25
click at [1137, 402] on link "Flag question" at bounding box center [1160, 410] width 63 height 20
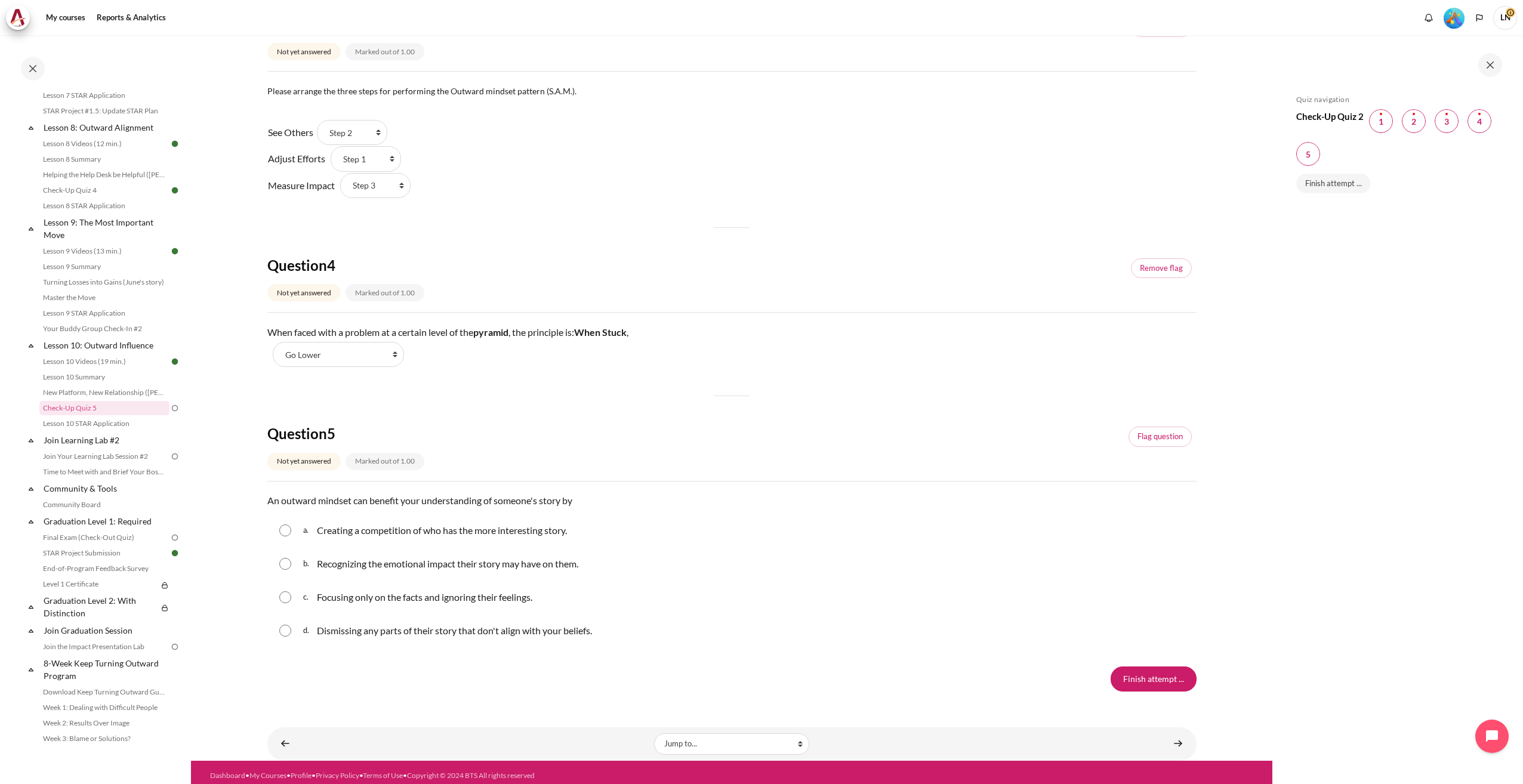
scroll to position [686, 0]
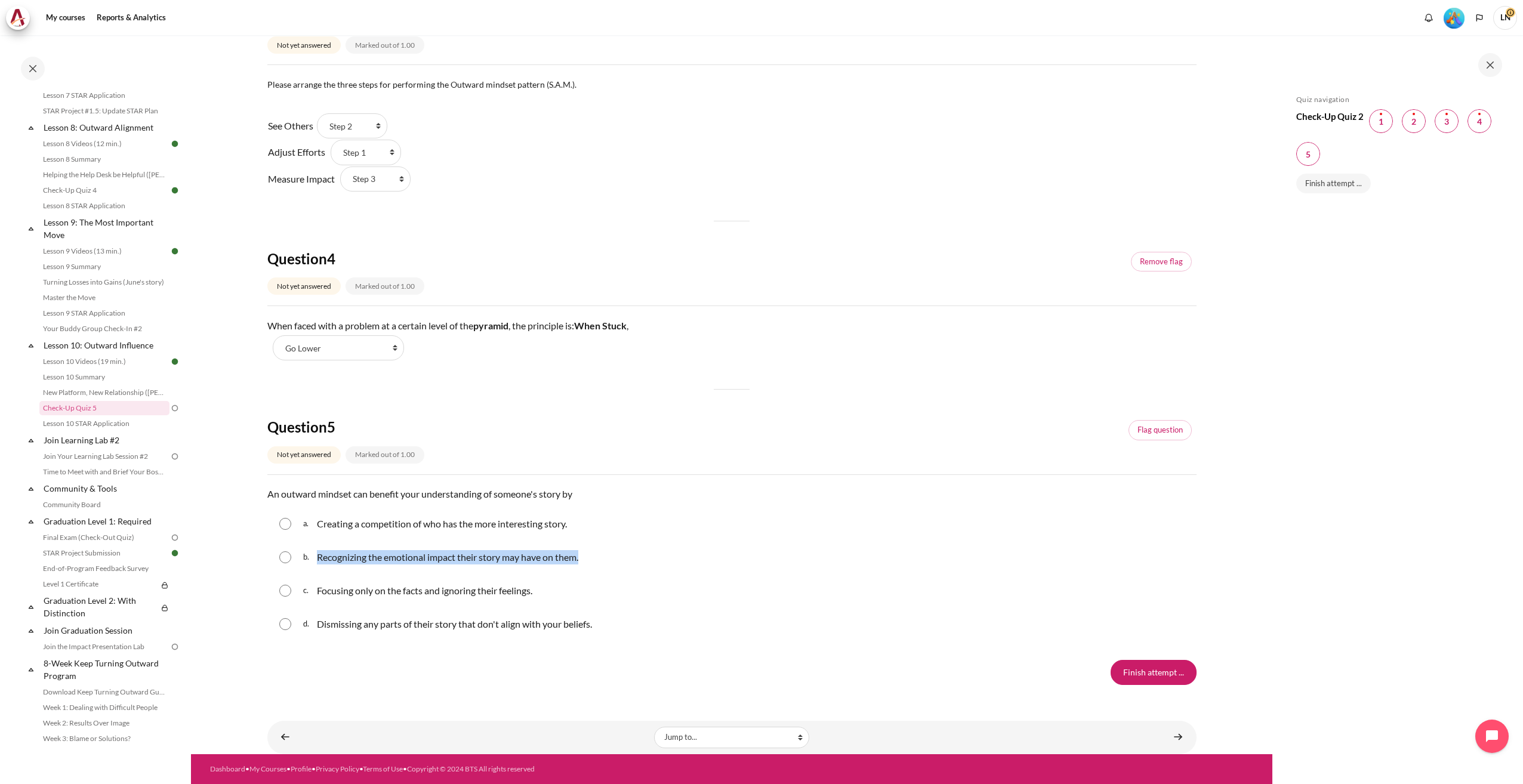
drag, startPoint x: 583, startPoint y: 558, endPoint x: 318, endPoint y: 564, distance: 265.1
click at [318, 564] on div "b. Recognizing the emotional impact their story may have on them." at bounding box center [732, 557] width 930 height 31
copy p "Recognizing the emotional impact their story may have on them."
drag, startPoint x: 572, startPoint y: 523, endPoint x: 317, endPoint y: 523, distance: 255.0
click at [317, 523] on div "a. Creating a competition of who has the more interesting story." at bounding box center [732, 524] width 930 height 31
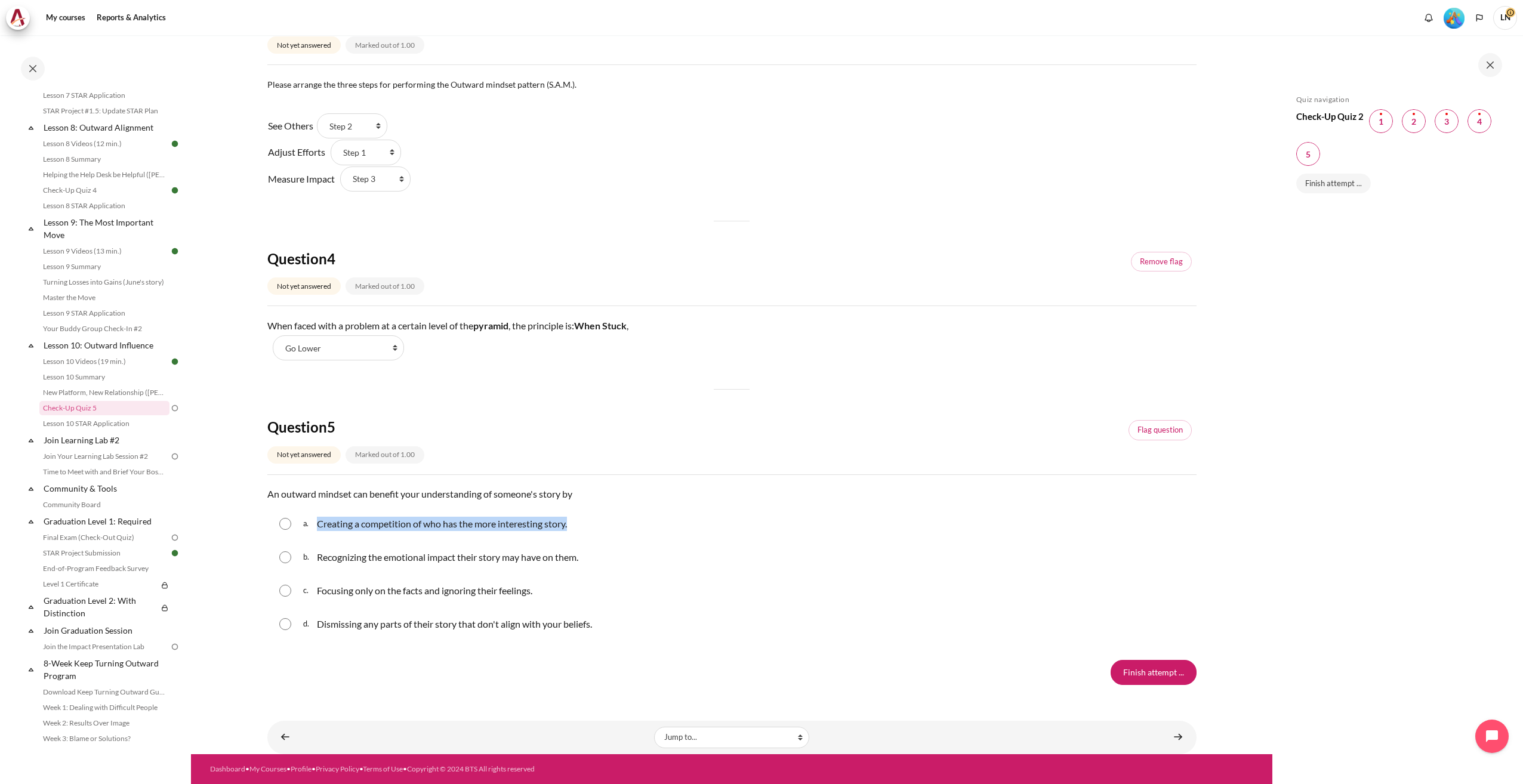
copy p "Creating a competition of who has the more interesting story."
drag, startPoint x: 540, startPoint y: 594, endPoint x: 317, endPoint y: 597, distance: 223.0
click at [317, 597] on div "c. Focusing only on the facts and ignoring their feelings." at bounding box center [732, 591] width 930 height 31
copy p "Focusing only on the facts and ignoring their feelings."
drag, startPoint x: 595, startPoint y: 630, endPoint x: 314, endPoint y: 639, distance: 281.1
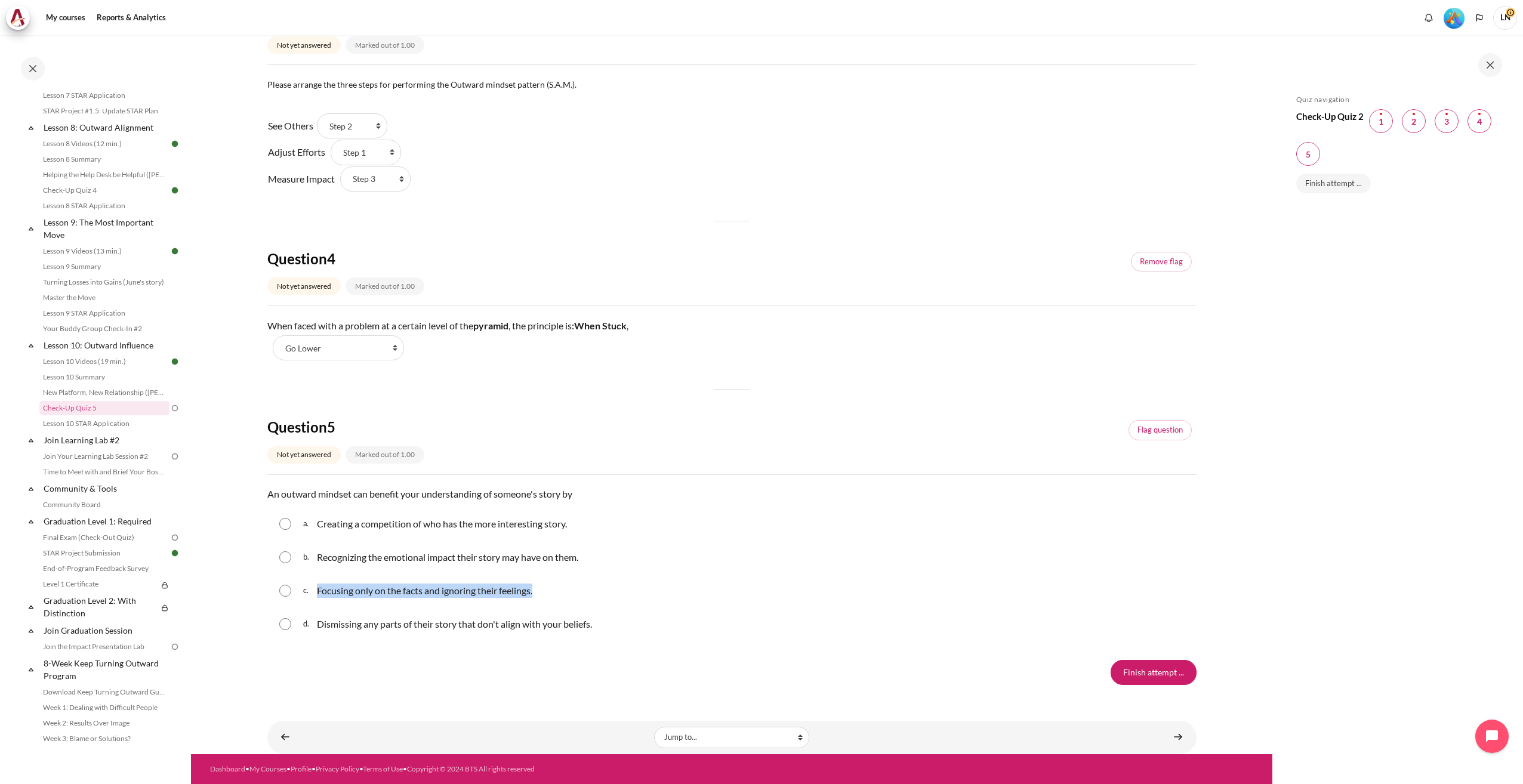
click at [314, 639] on fieldset "Question 5 Answer a. Creating a competition of who has the more interesting sto…" at bounding box center [732, 574] width 930 height 136
copy div "Dismissing any parts of their story that don't align with your beliefs."
click at [288, 558] on input "Content" at bounding box center [286, 557] width 12 height 12
radio input "true"
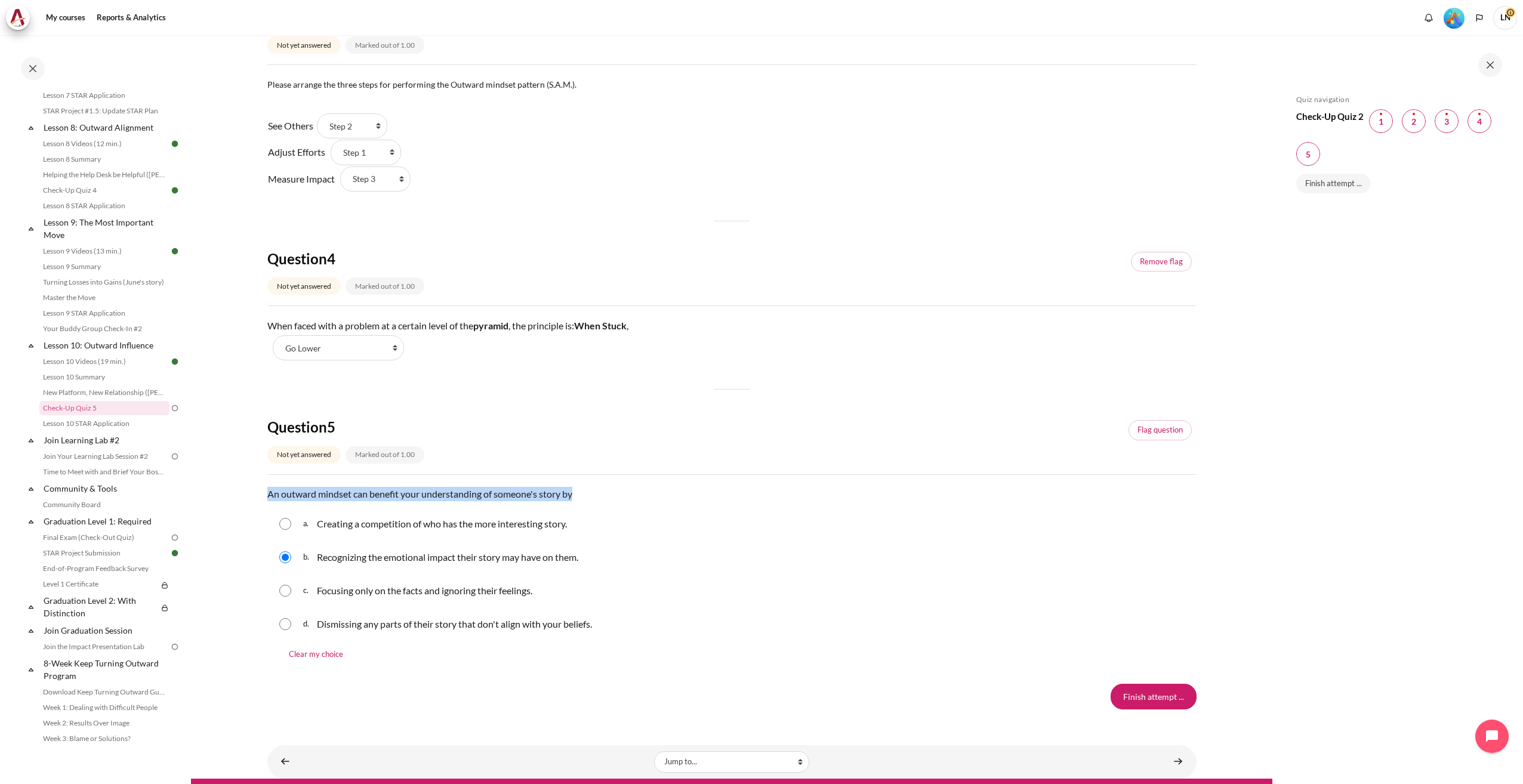
drag, startPoint x: 578, startPoint y: 499, endPoint x: 256, endPoint y: 499, distance: 322.0
click at [256, 499] on section "My courses OPO VN B2 Lesson 10: Outward Influence Check-Up Quiz 5 Check-Up Quiz…" at bounding box center [731, 64] width 1082 height 1429
copy span "An outward mindset can benefit your understanding of someone's story by"
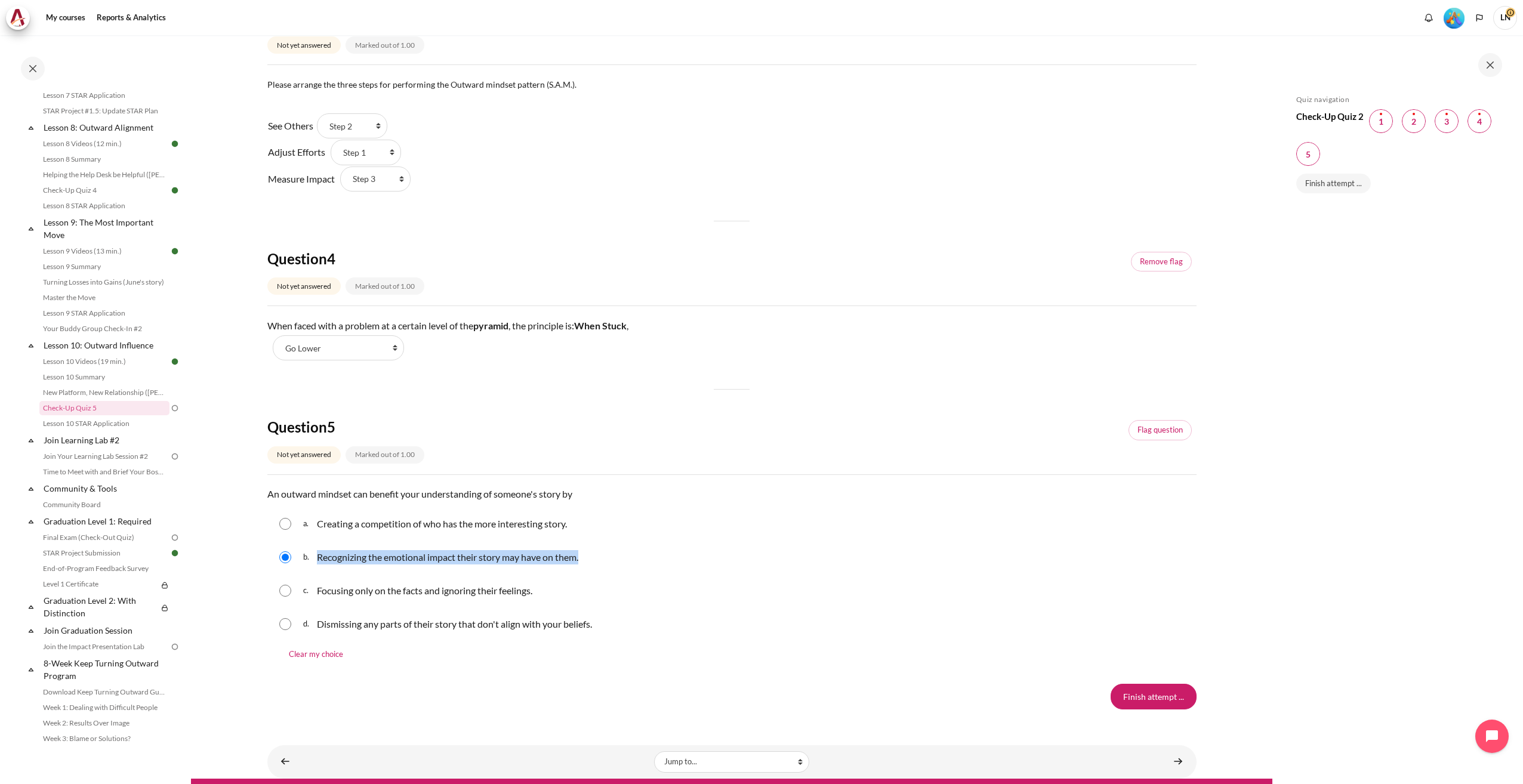
drag, startPoint x: 590, startPoint y: 563, endPoint x: 316, endPoint y: 561, distance: 274.0
click at [316, 561] on div "b. Recognizing the emotional impact their story may have on them." at bounding box center [732, 557] width 930 height 31
copy p "Recognizing the emotional impact their story may have on them."
click at [1141, 431] on link "Flag question" at bounding box center [1160, 430] width 63 height 20
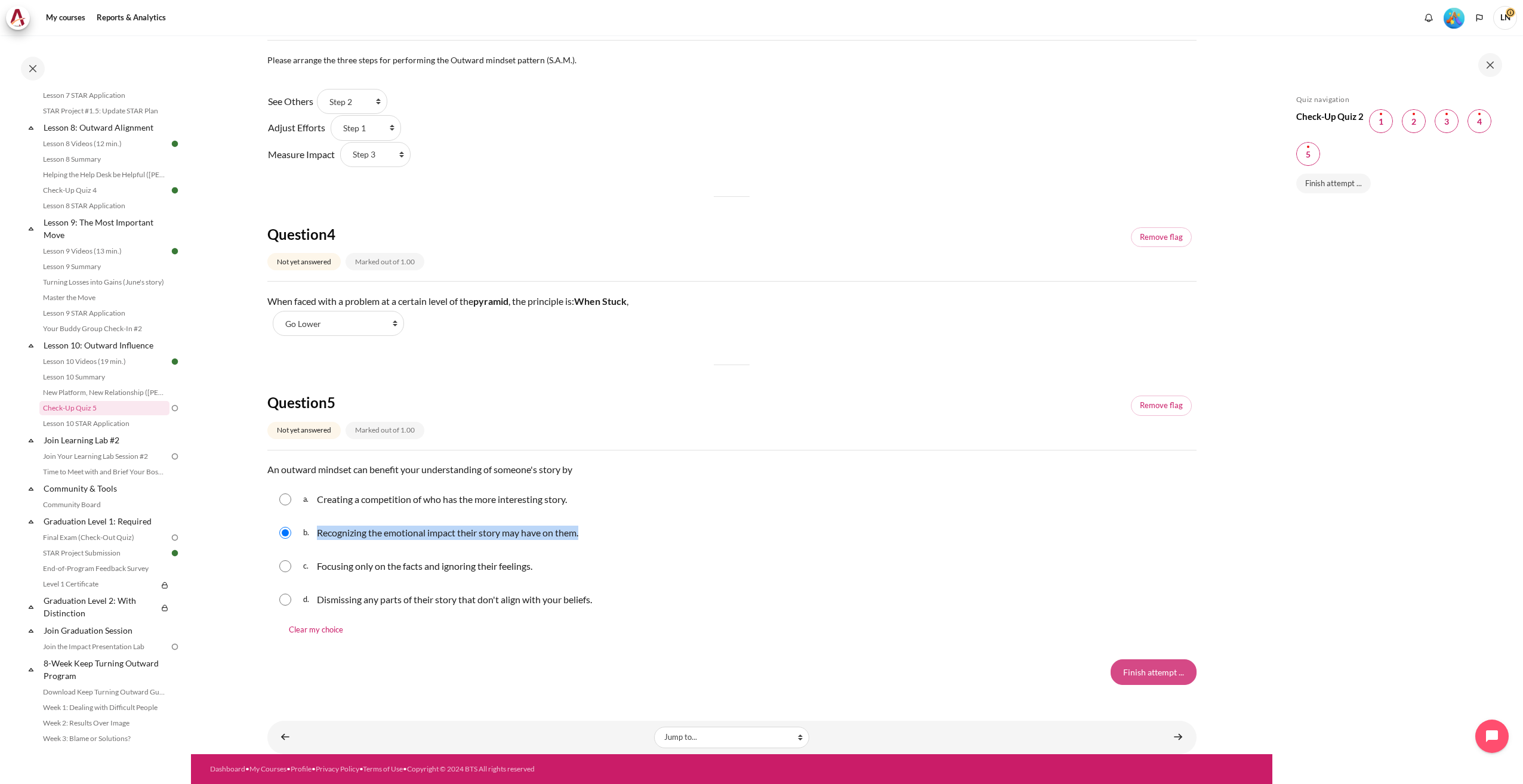
click at [1167, 677] on input "Finish attempt ..." at bounding box center [1153, 672] width 86 height 25
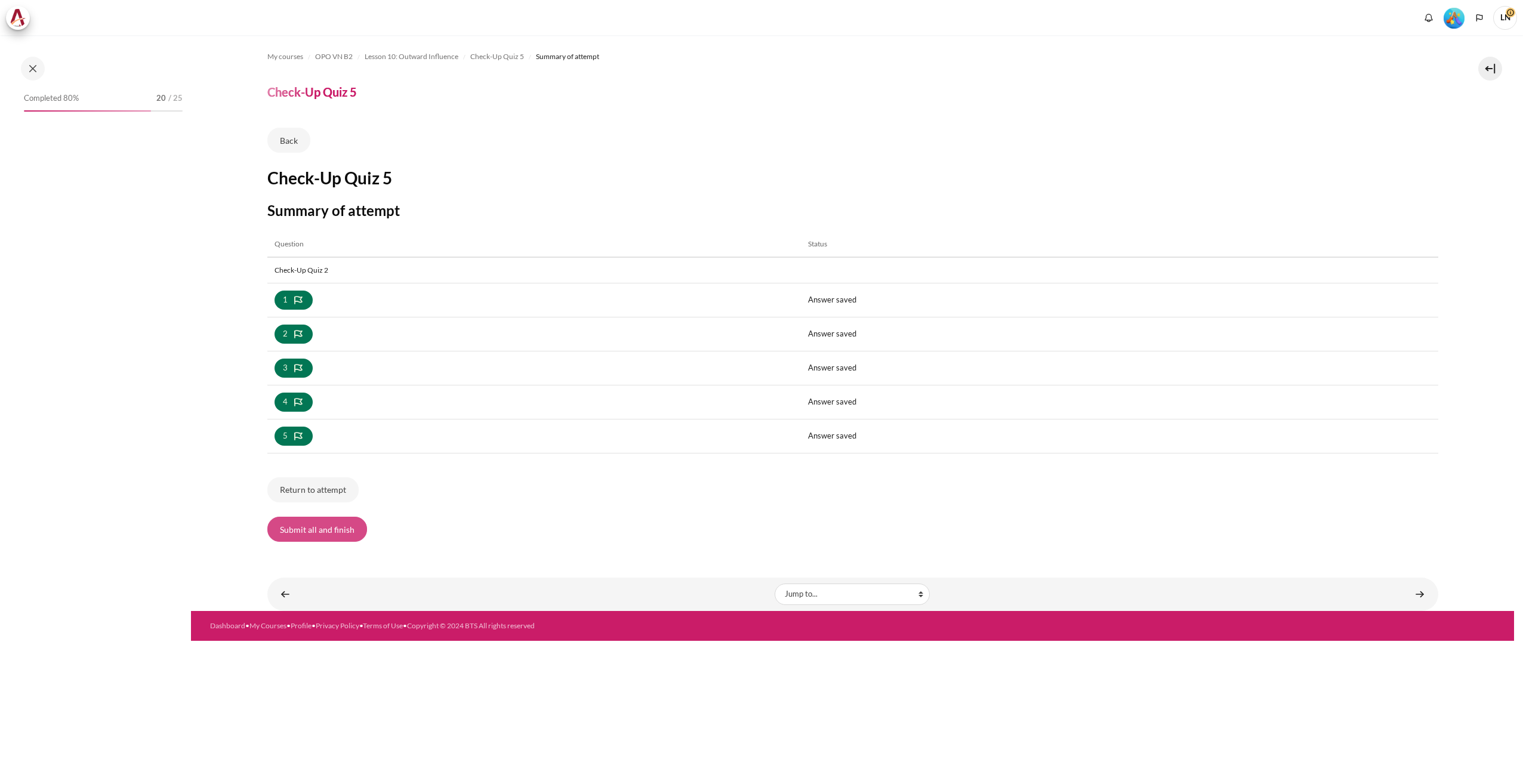
click at [344, 528] on button "Submit all and finish" at bounding box center [318, 529] width 100 height 25
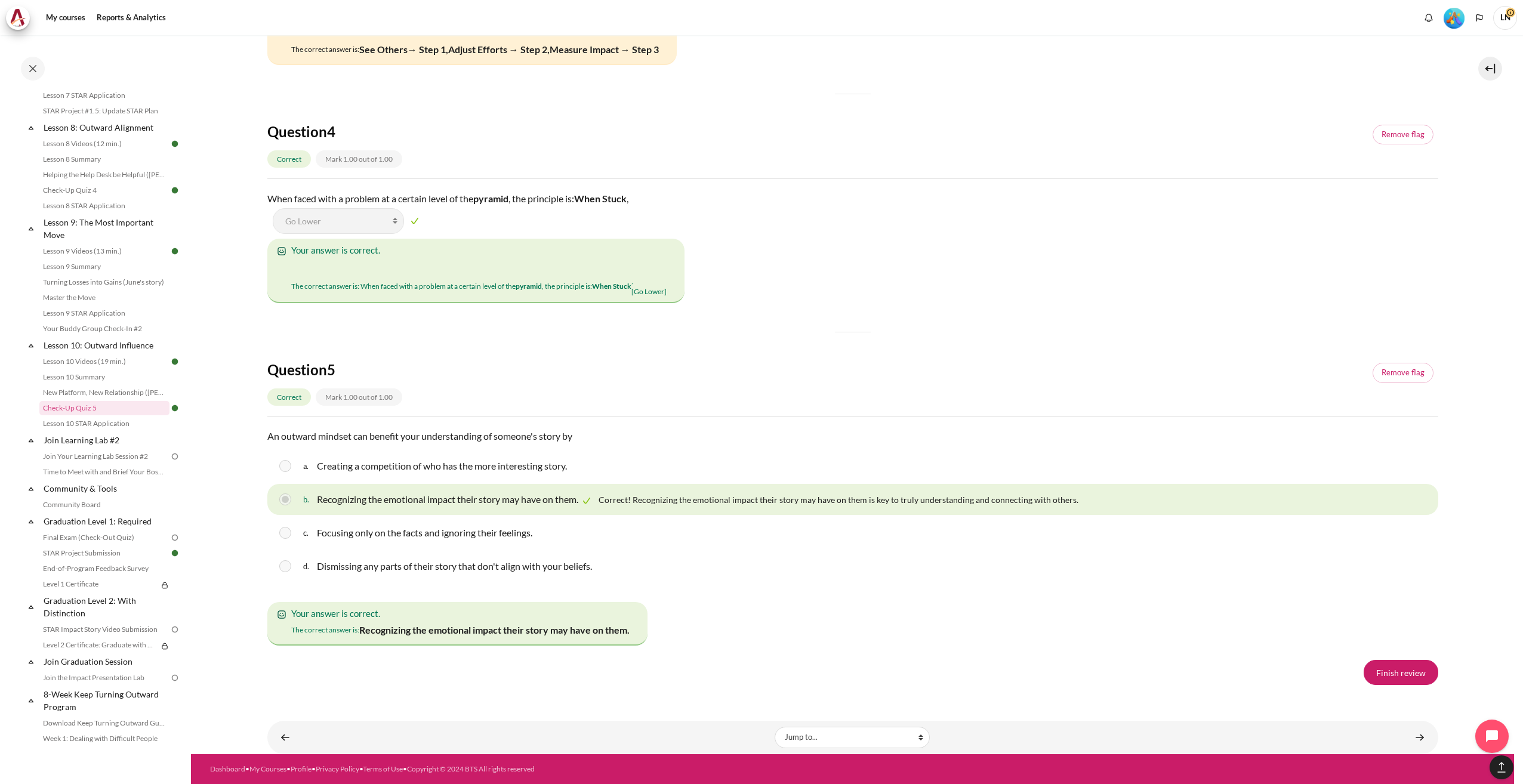
scroll to position [2284, 0]
click at [286, 742] on link "Content" at bounding box center [286, 737] width 24 height 23
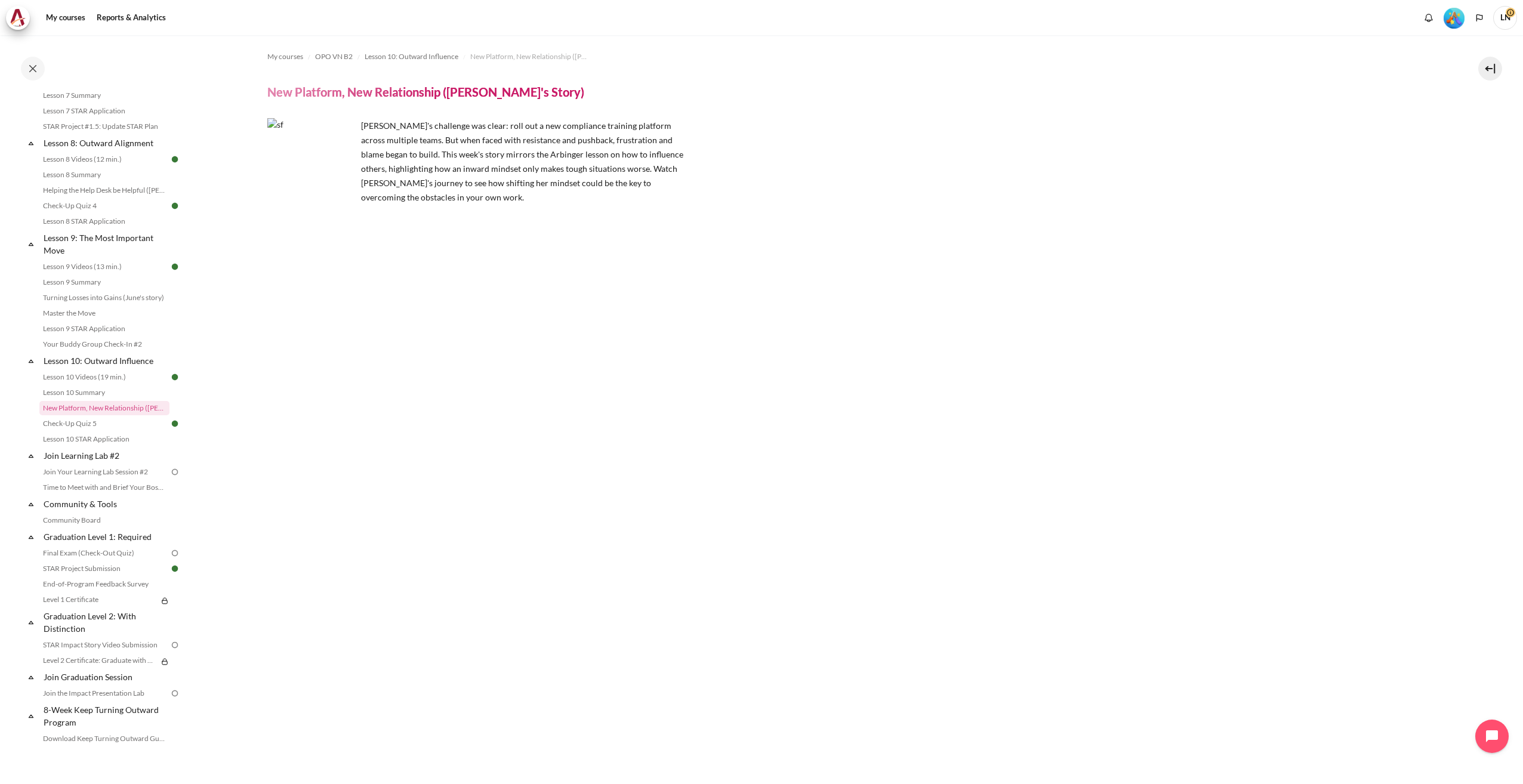
scroll to position [182, 0]
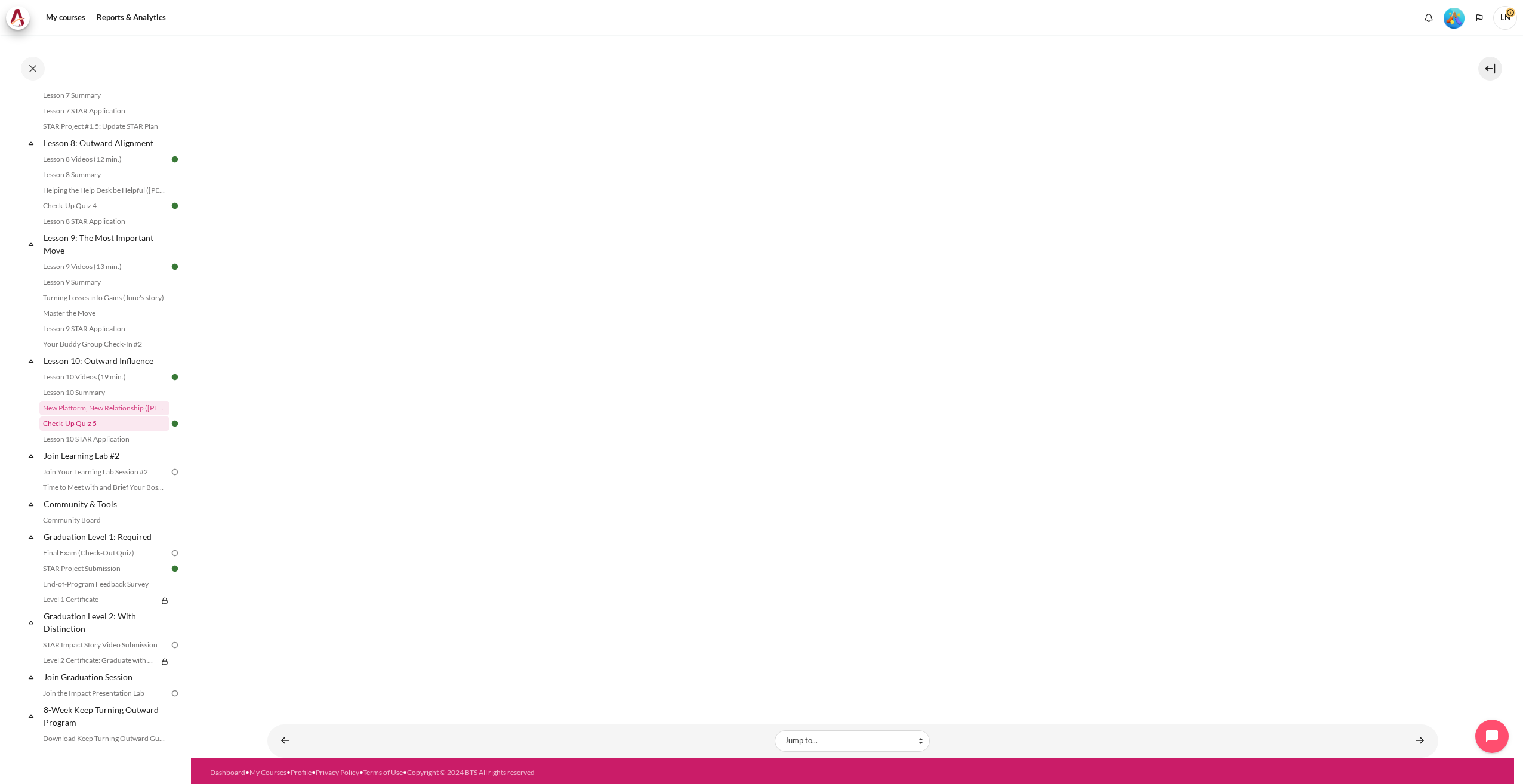
click at [89, 431] on link "Check-Up Quiz 5" at bounding box center [104, 423] width 130 height 14
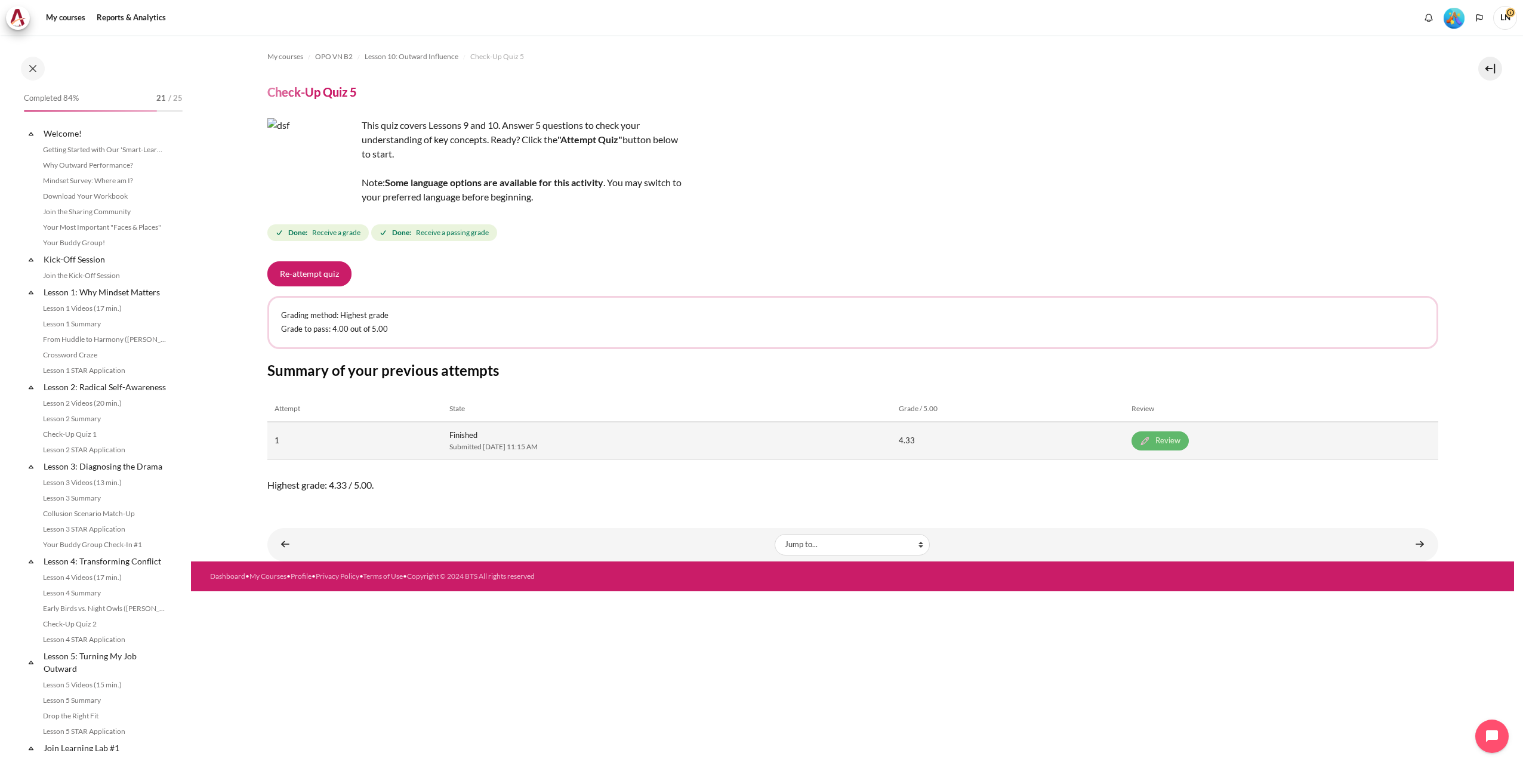
scroll to position [887, 0]
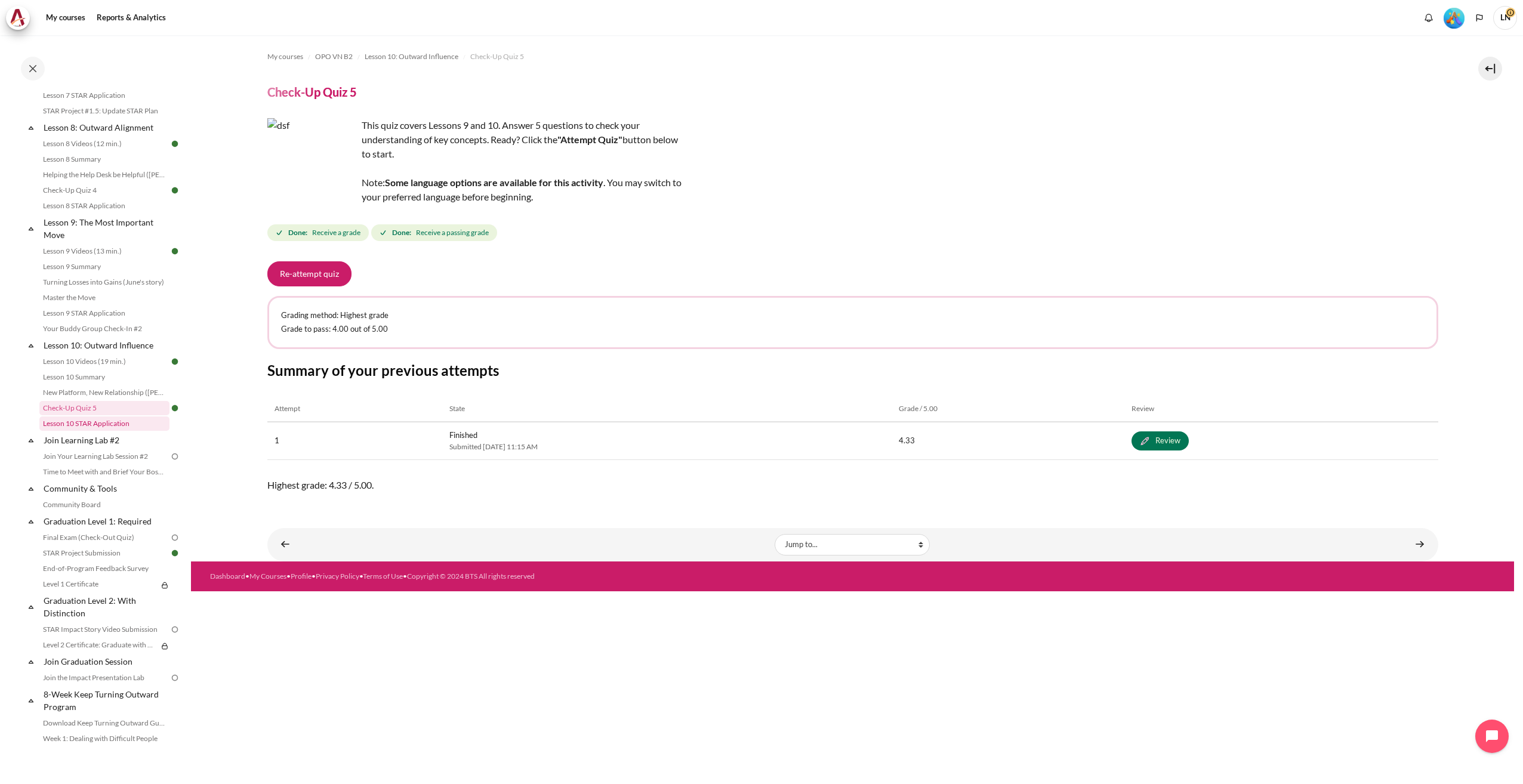
click at [127, 431] on link "Lesson 10 STAR Application" at bounding box center [104, 423] width 130 height 14
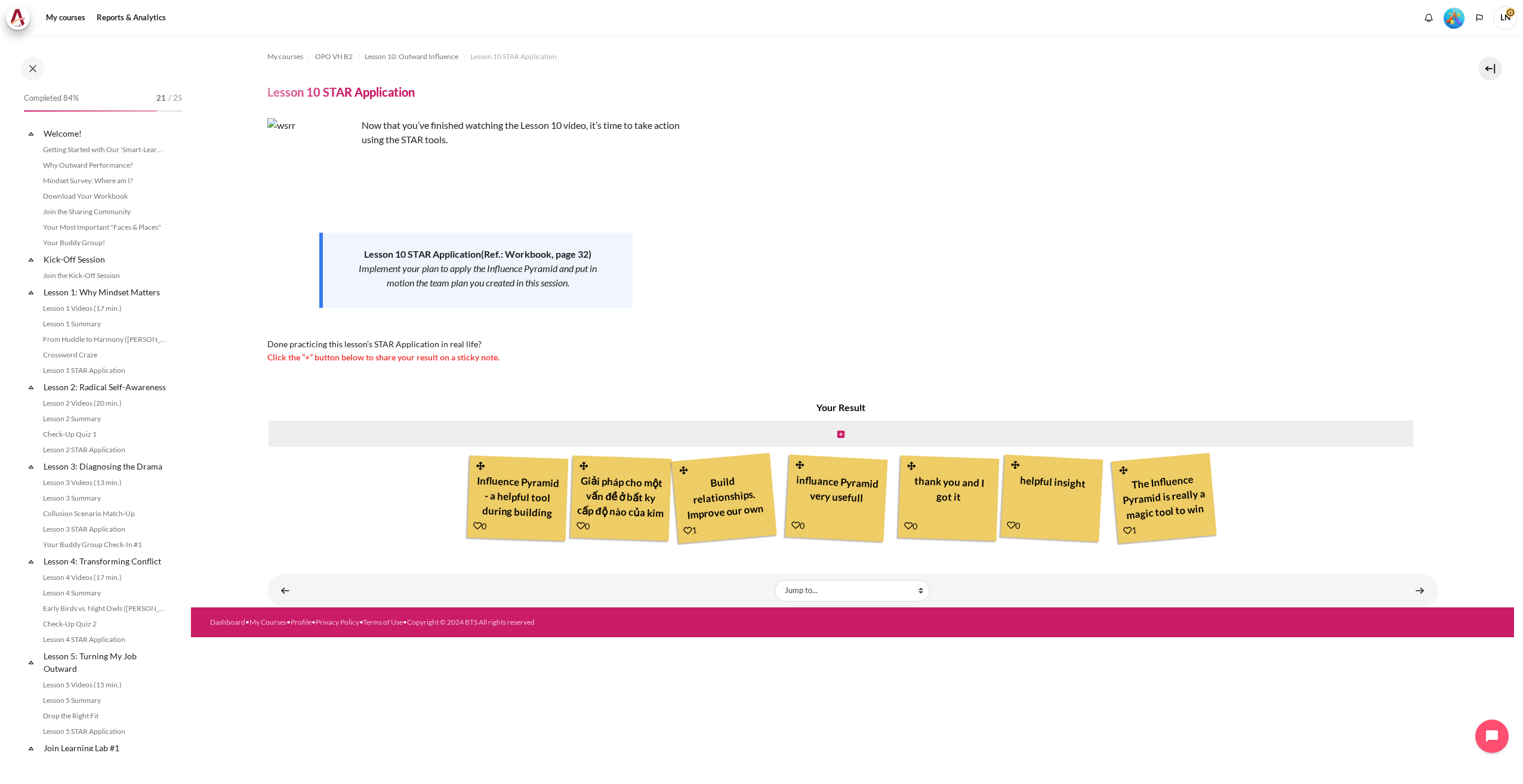
scroll to position [902, 0]
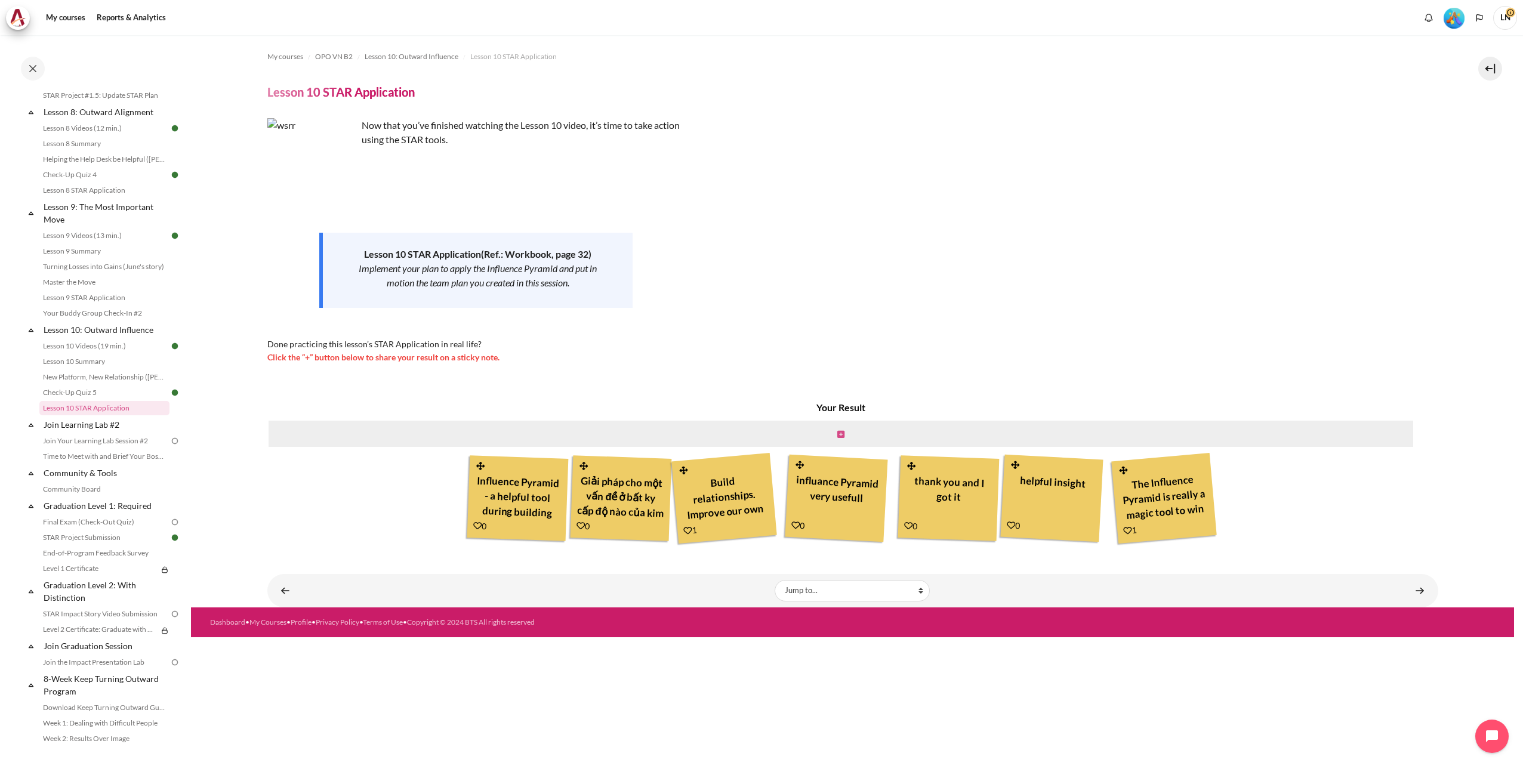
click at [837, 431] on icon "Content" at bounding box center [841, 434] width 7 height 8
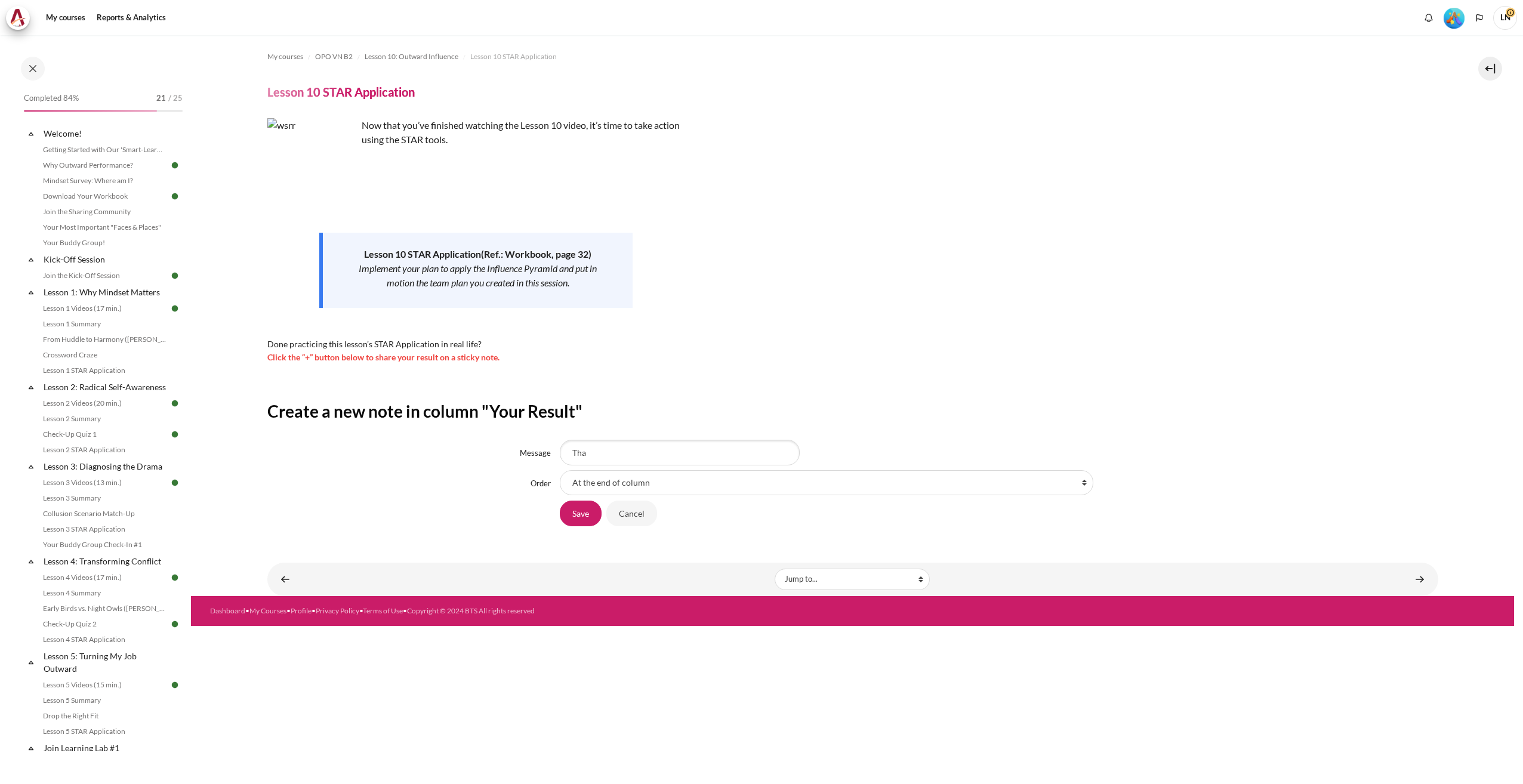
scroll to position [902, 0]
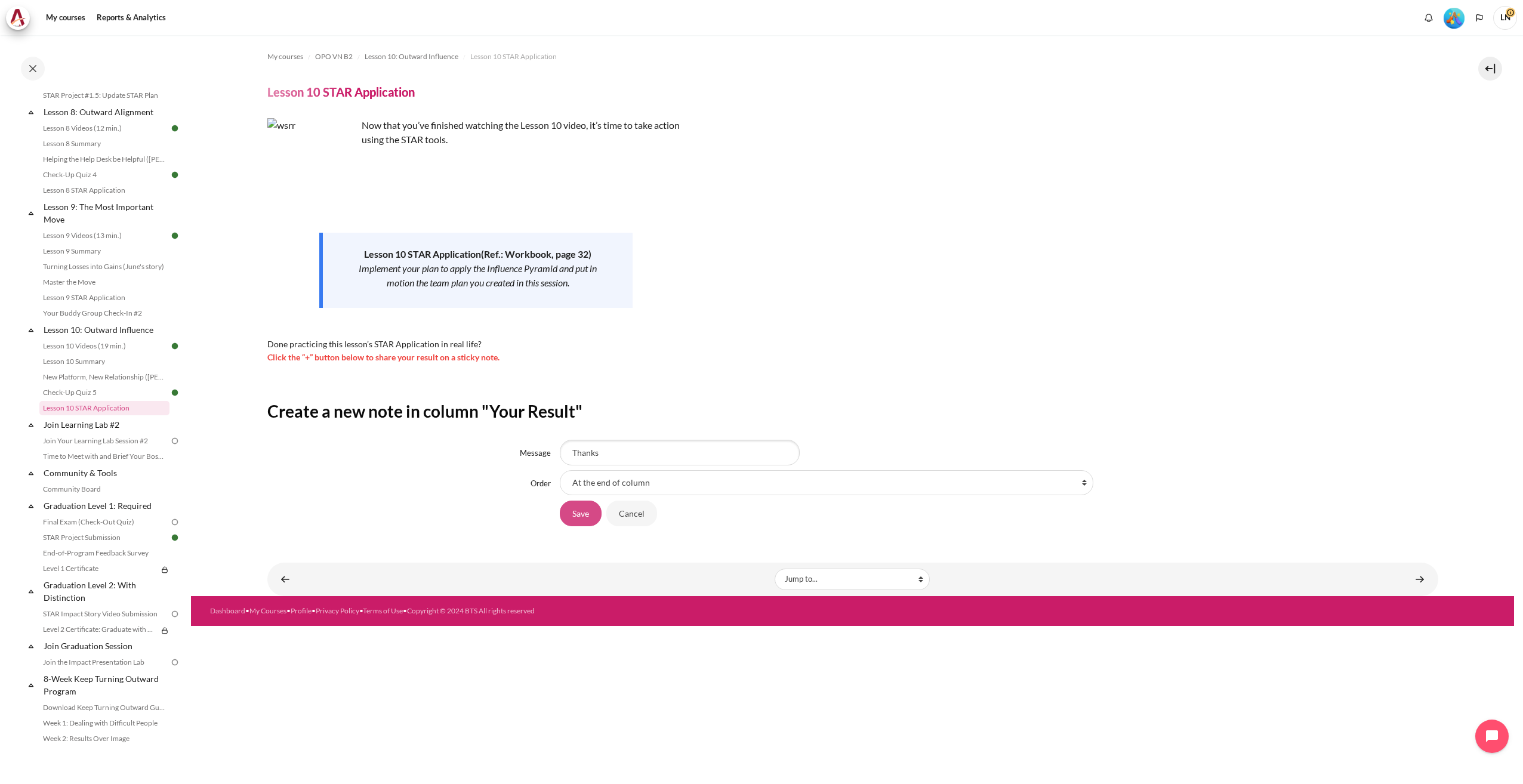
type input "Thanks"
click at [589, 512] on input "Save" at bounding box center [581, 513] width 42 height 25
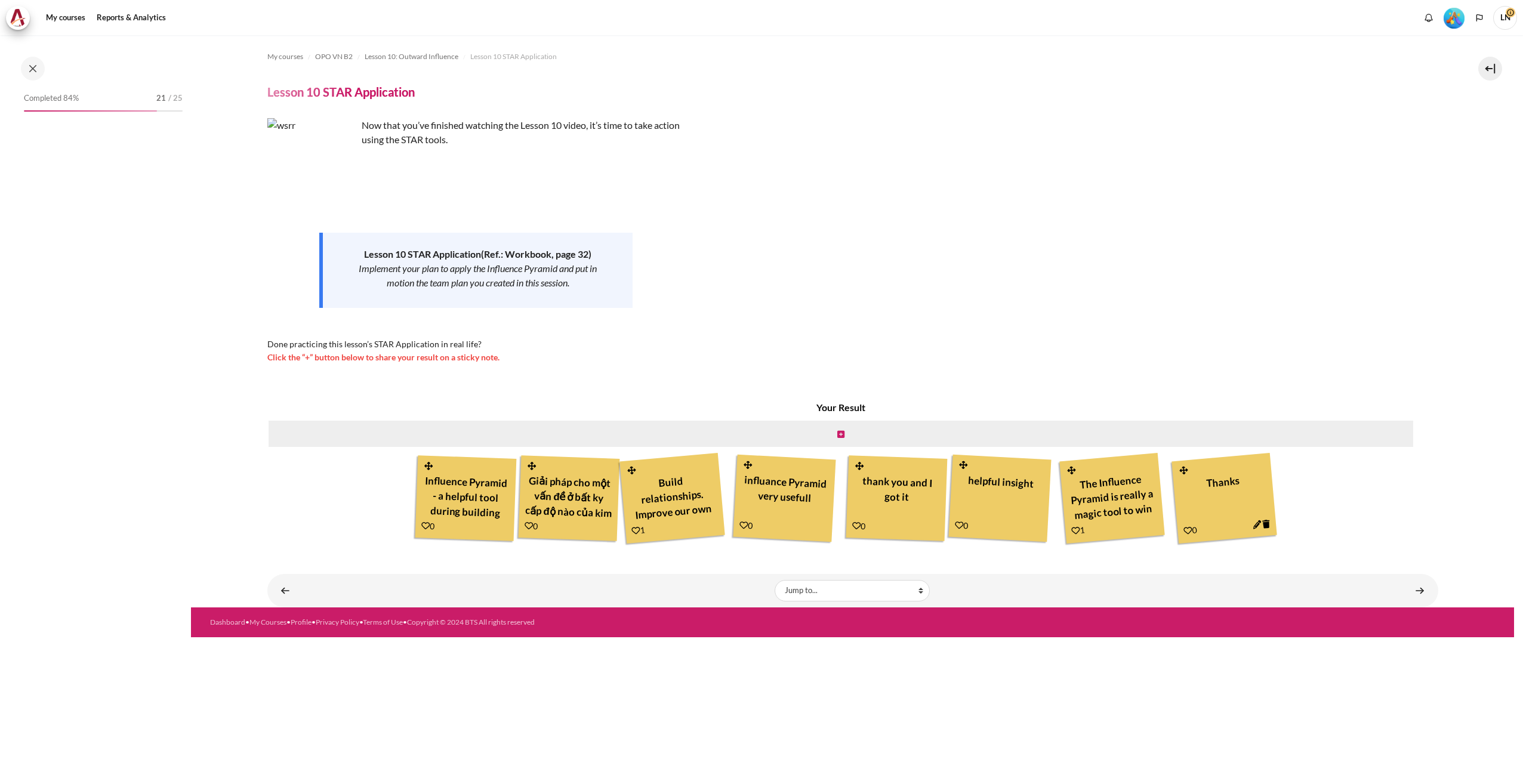
scroll to position [902, 0]
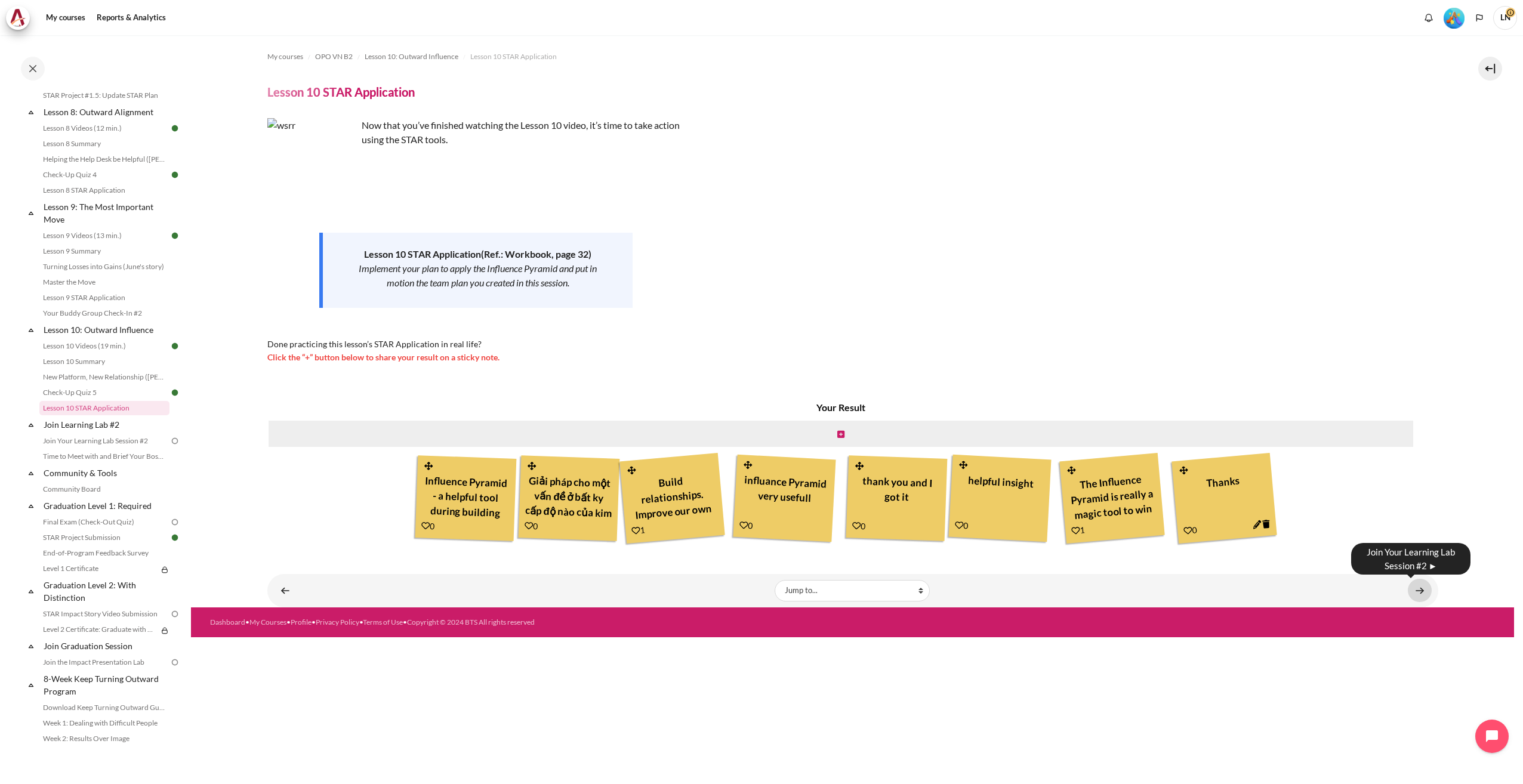
click at [1413, 592] on link "Content" at bounding box center [1420, 590] width 24 height 23
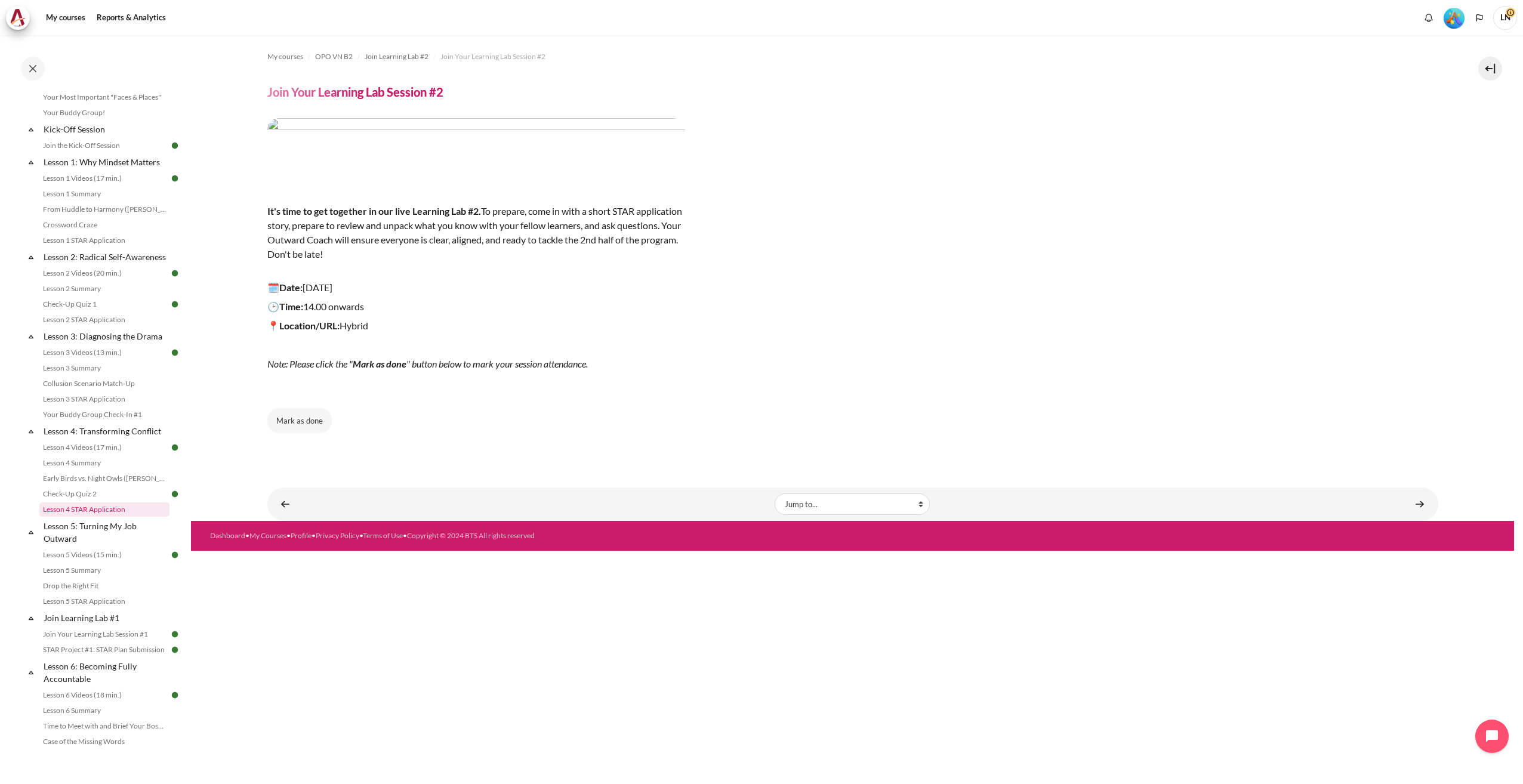
scroll to position [159, 0]
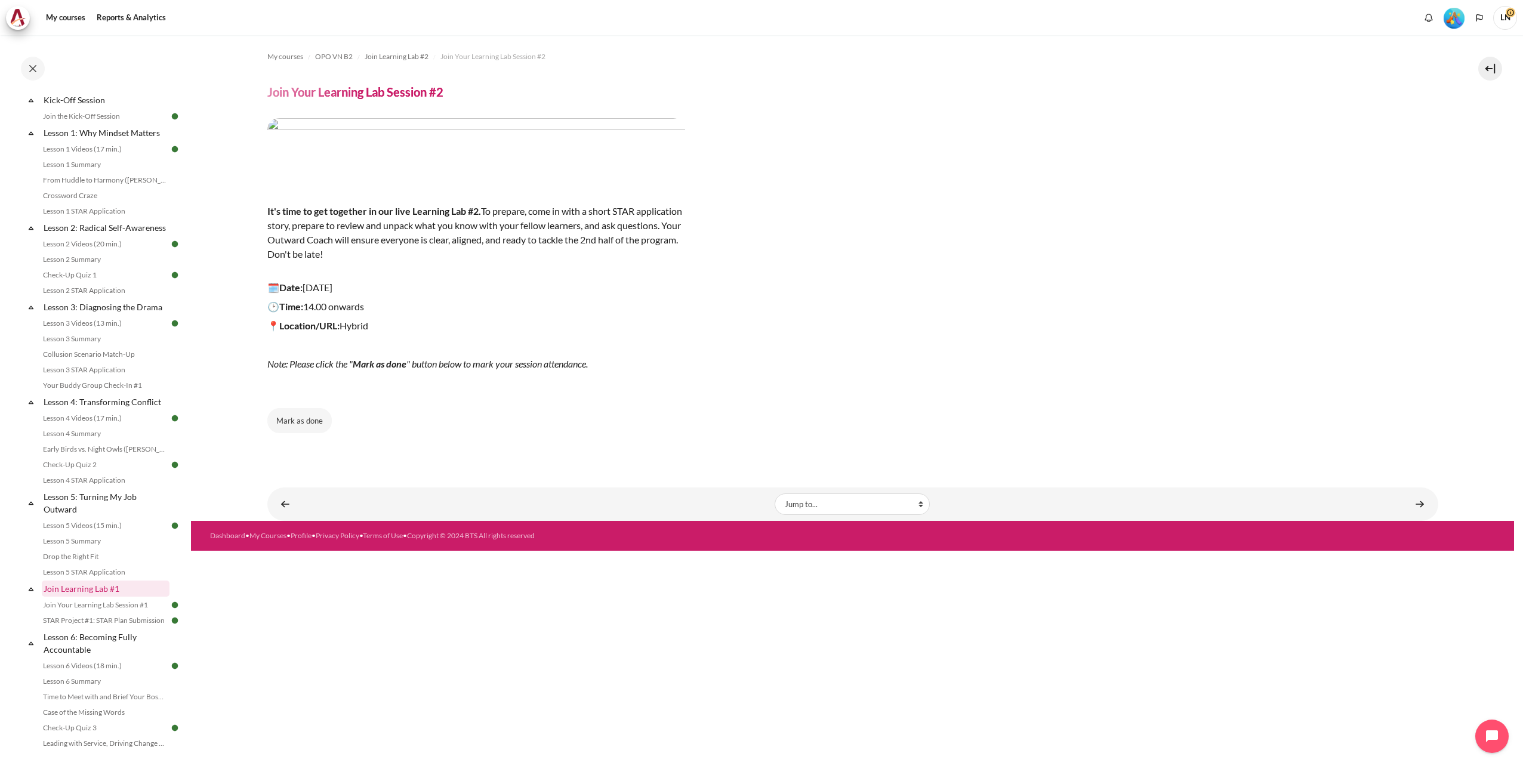
click at [90, 597] on link "Join Learning Lab #1" at bounding box center [105, 589] width 127 height 16
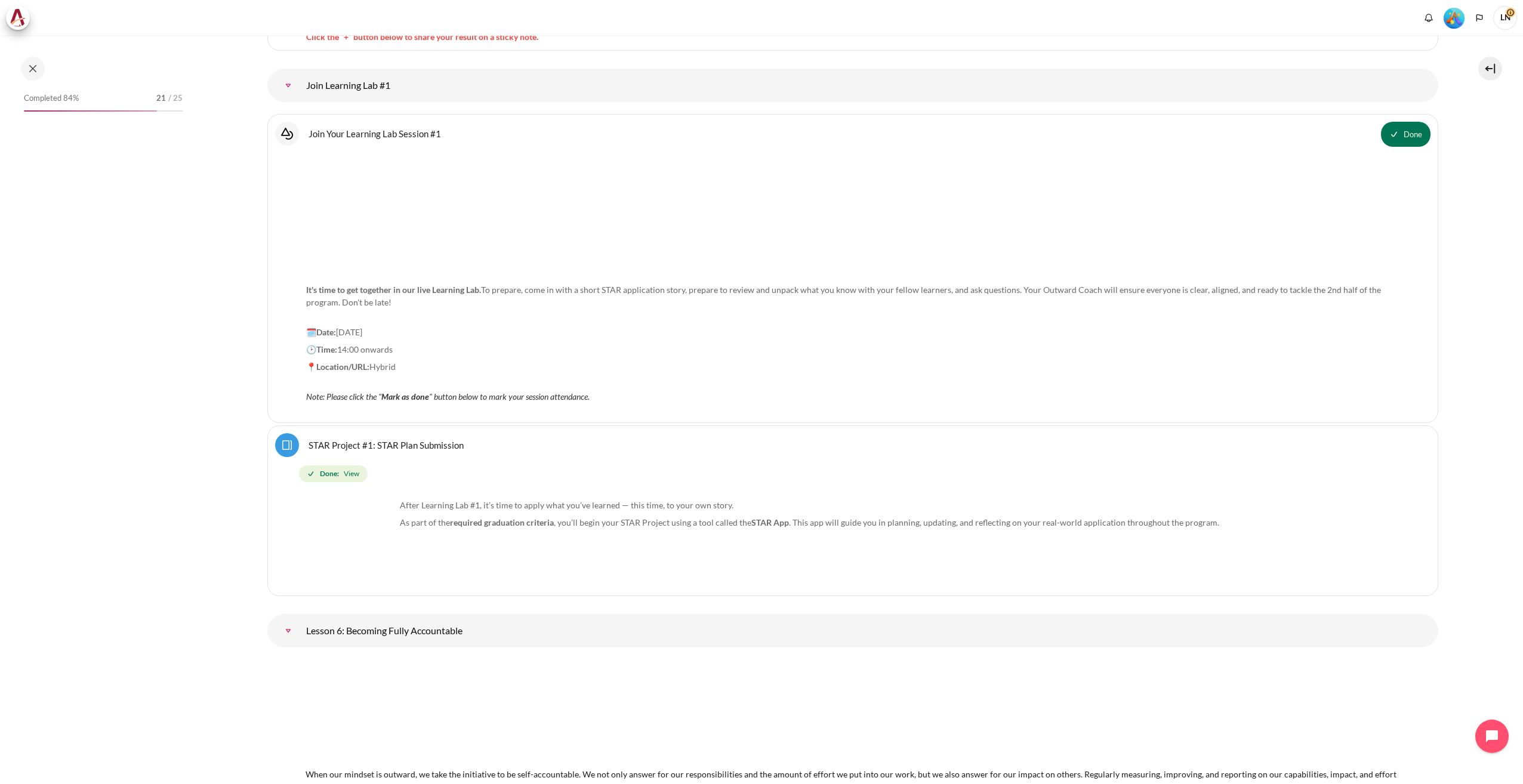
scroll to position [7413, 0]
click at [464, 295] on strong "It's time to get together in our live Learning Lab." at bounding box center [394, 293] width 175 height 10
click at [505, 196] on img "Content" at bounding box center [654, 214] width 695 height 109
click at [383, 203] on img "Content" at bounding box center [654, 214] width 695 height 109
click at [407, 401] on span "Mark as done" at bounding box center [406, 399] width 48 height 10
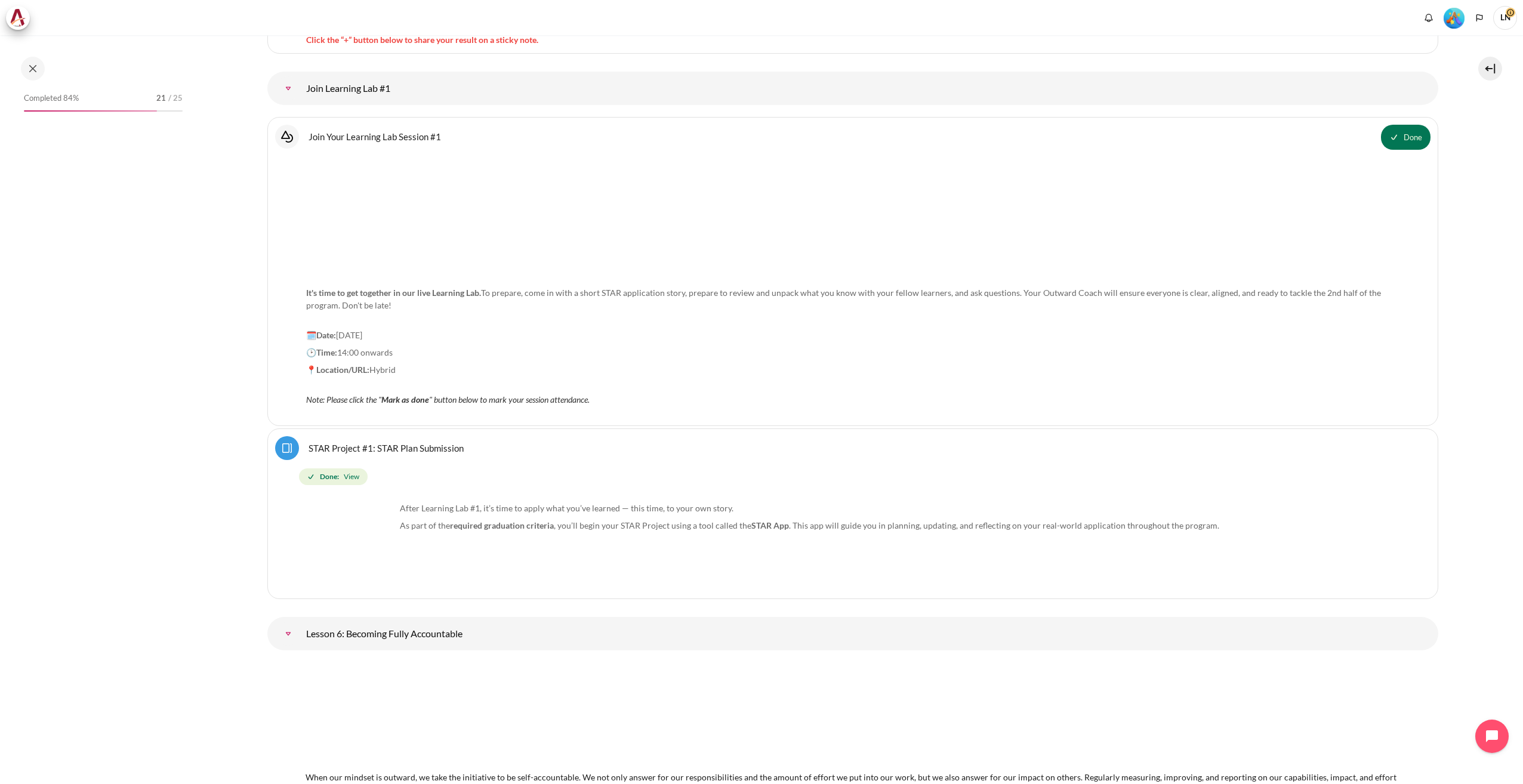
click at [350, 230] on img "Content" at bounding box center [654, 214] width 695 height 109
